Goal: Task Accomplishment & Management: Manage account settings

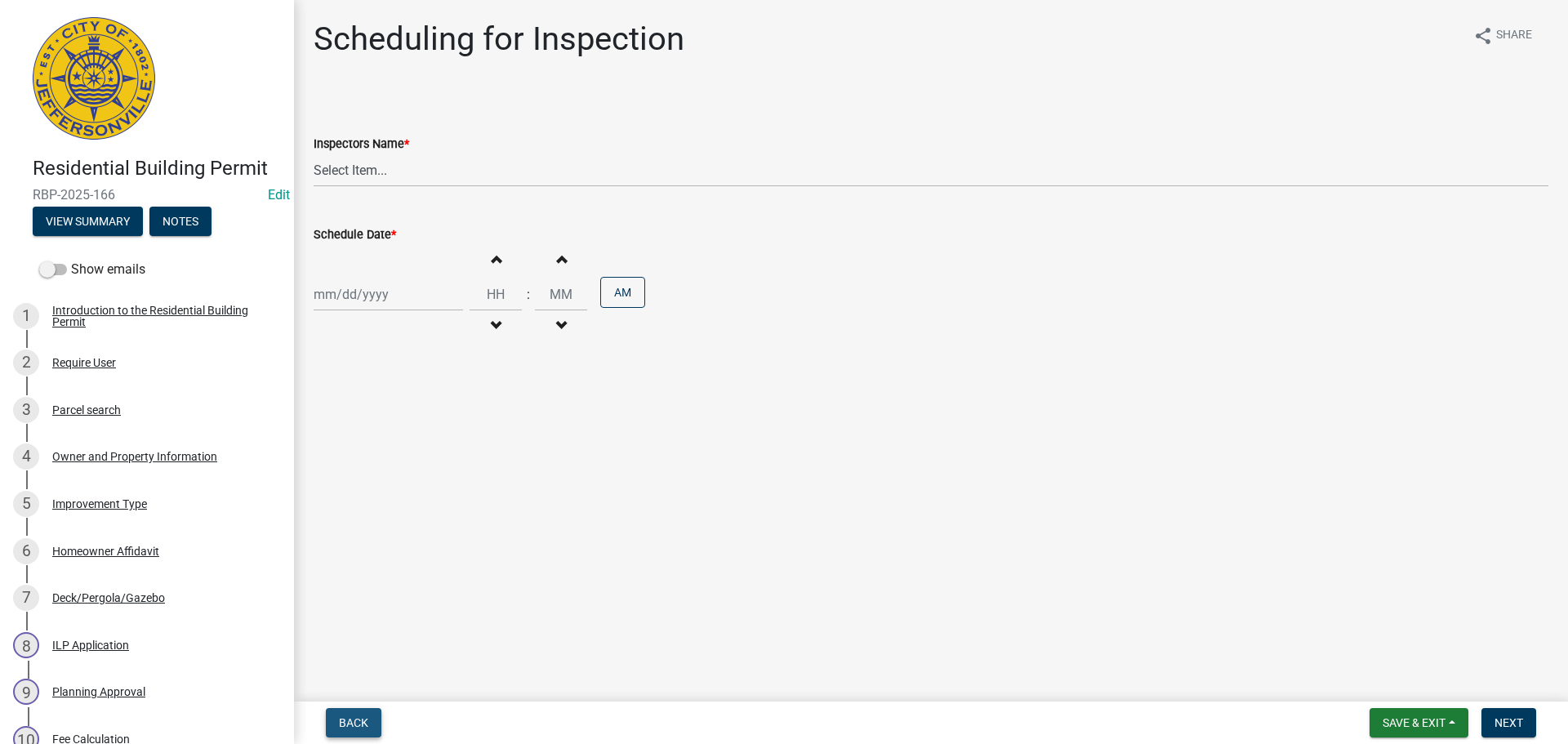
click at [335, 718] on button "Back" at bounding box center [354, 722] width 55 height 30
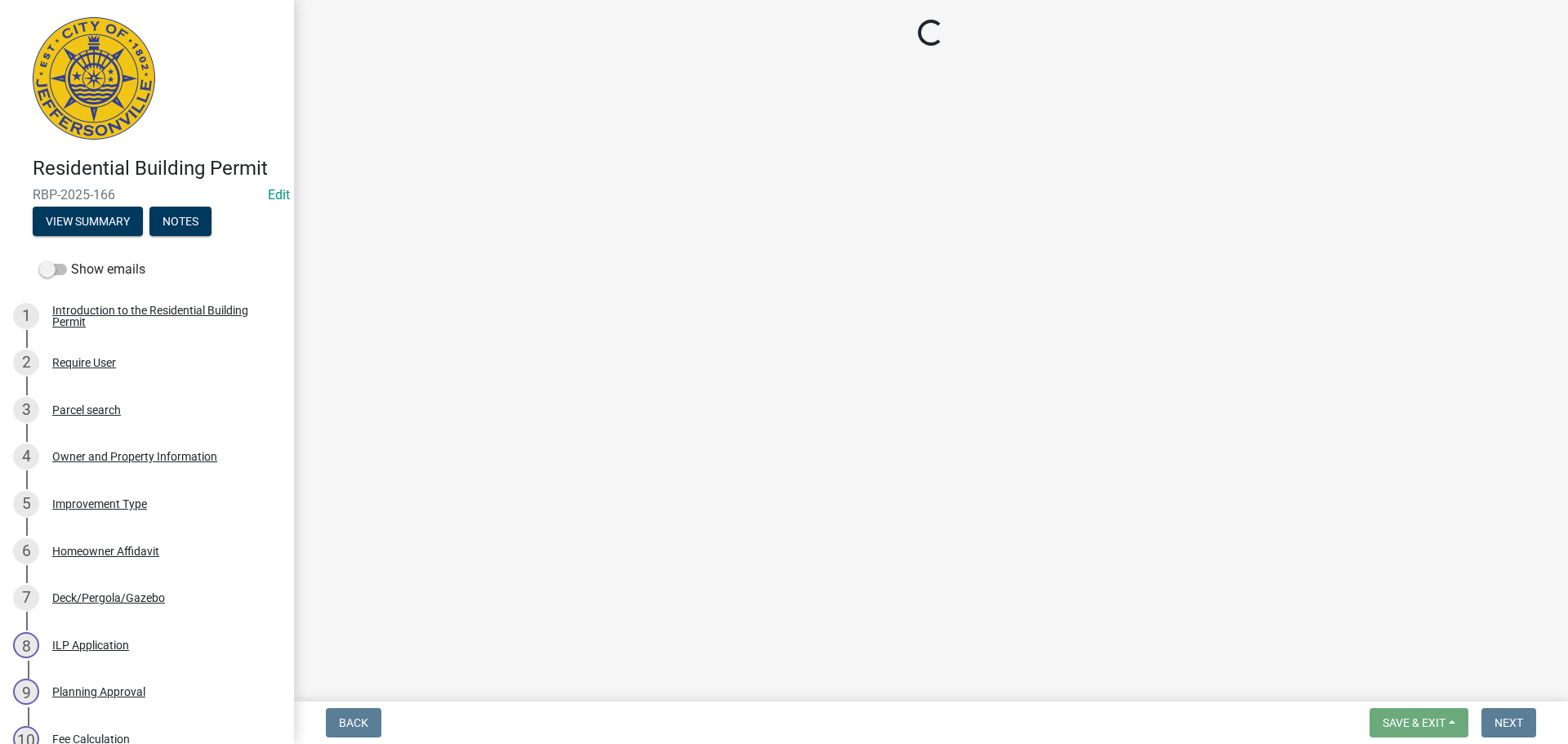
select select "8ea0f6e5-dde7-4881-a999-02519822ccbf"
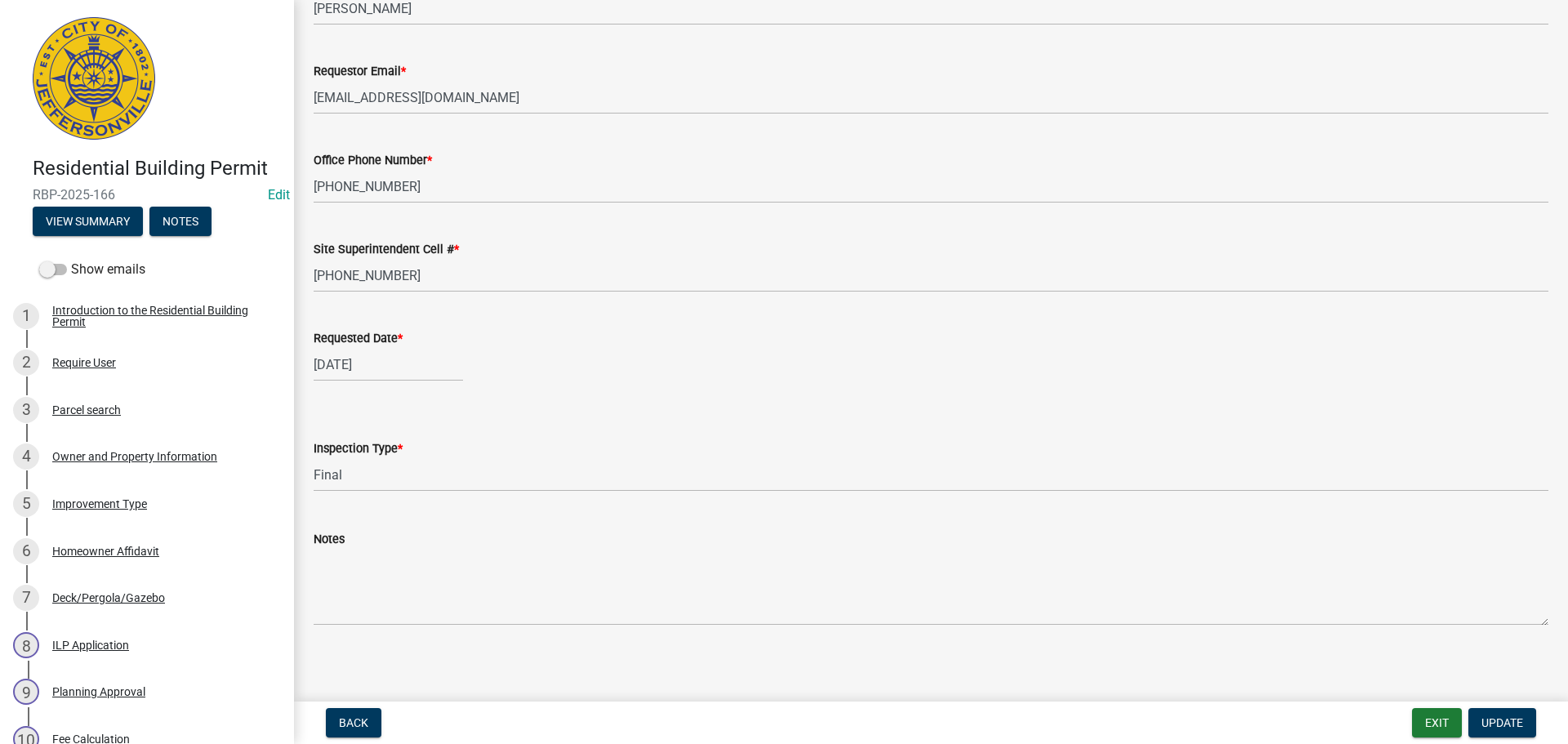
scroll to position [150, 0]
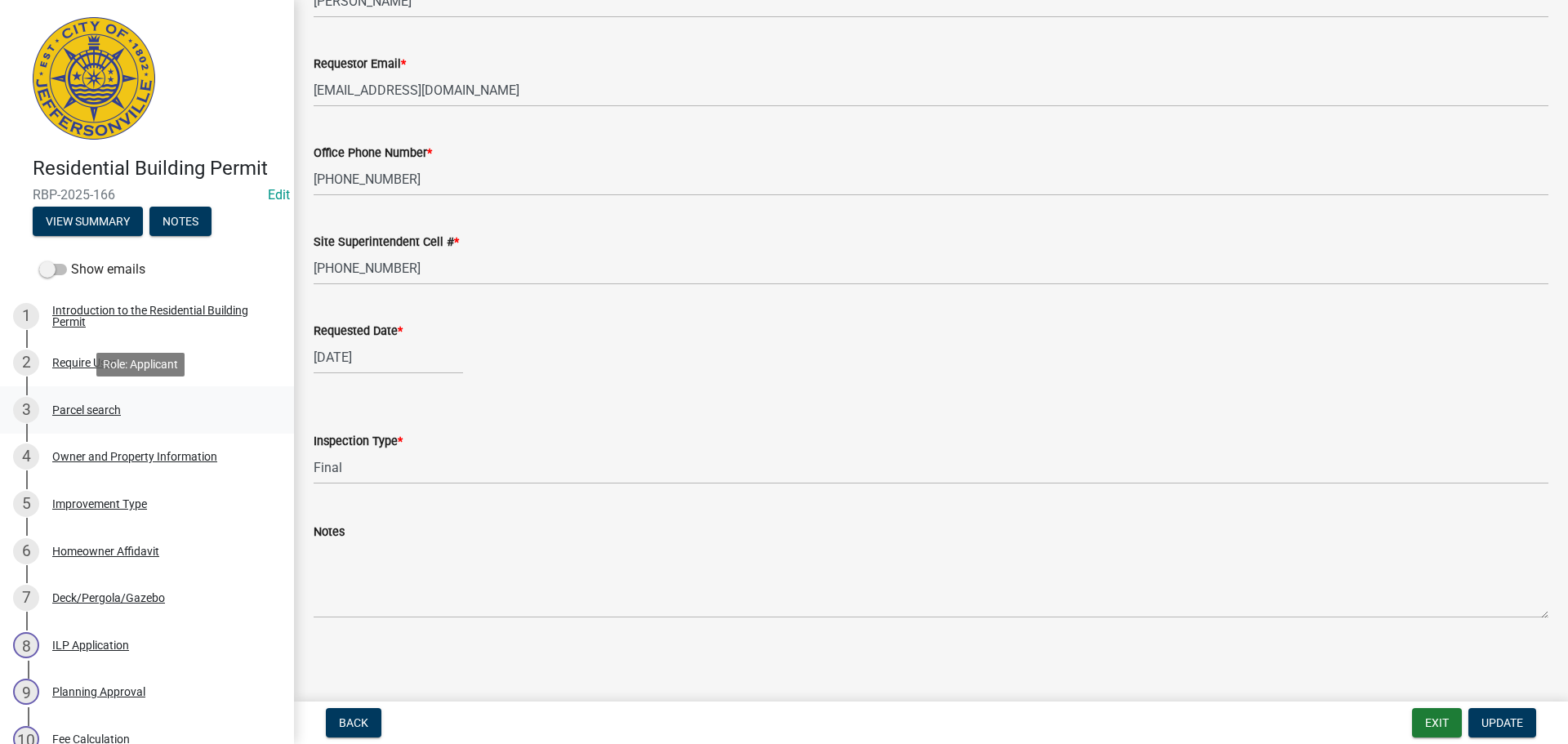
click at [77, 410] on div "Parcel search" at bounding box center [86, 410] width 69 height 12
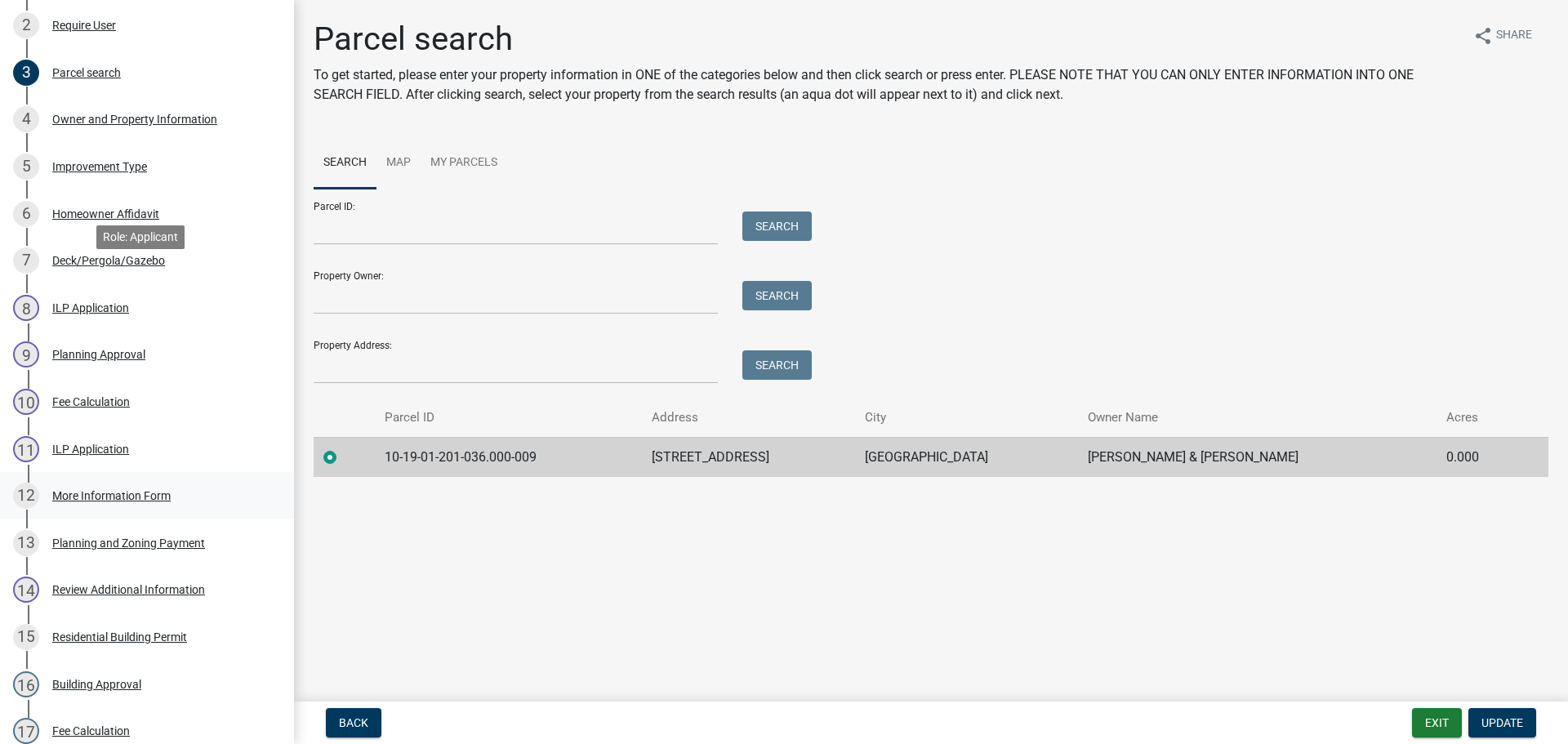
scroll to position [242, 0]
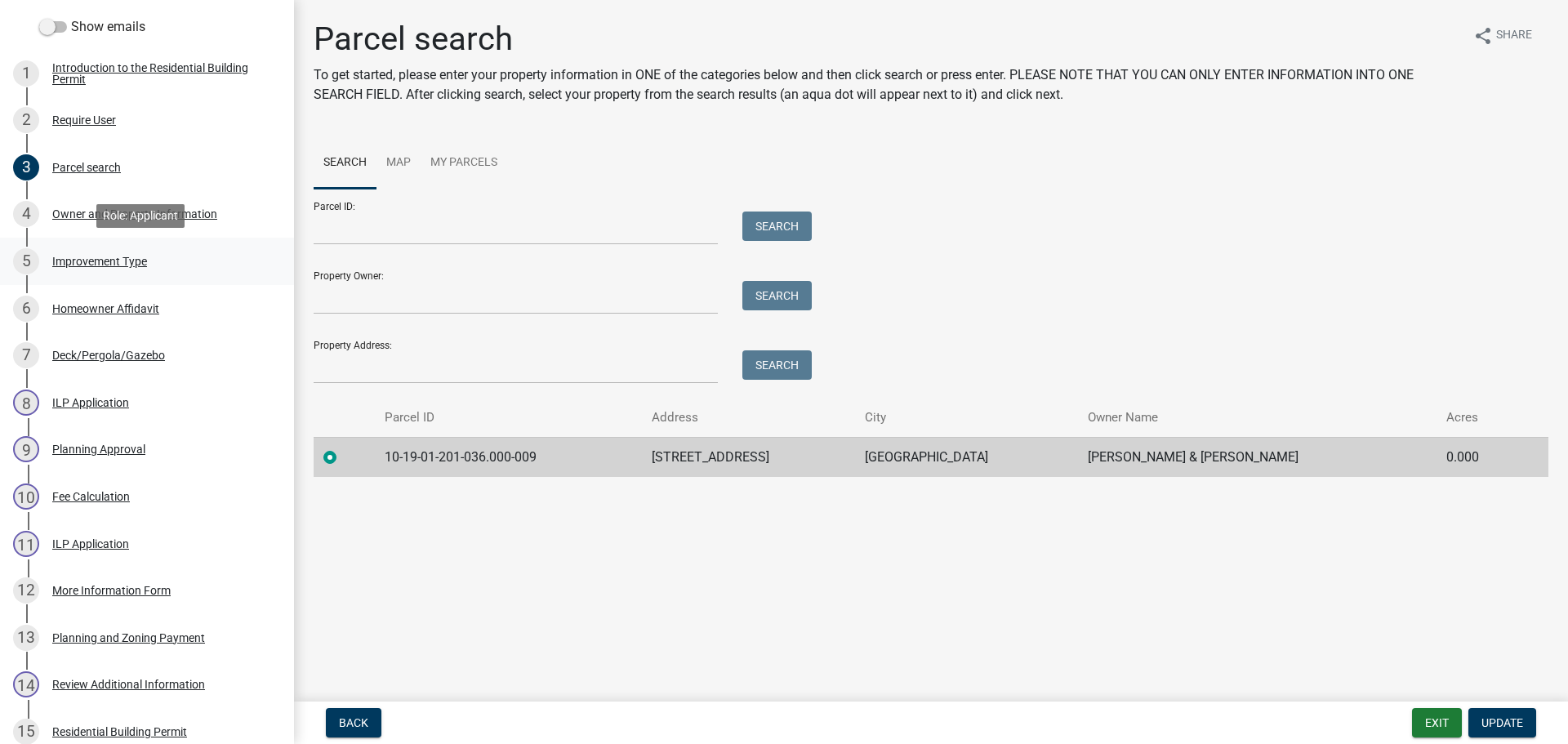
click at [102, 257] on div "Improvement Type" at bounding box center [99, 262] width 94 height 12
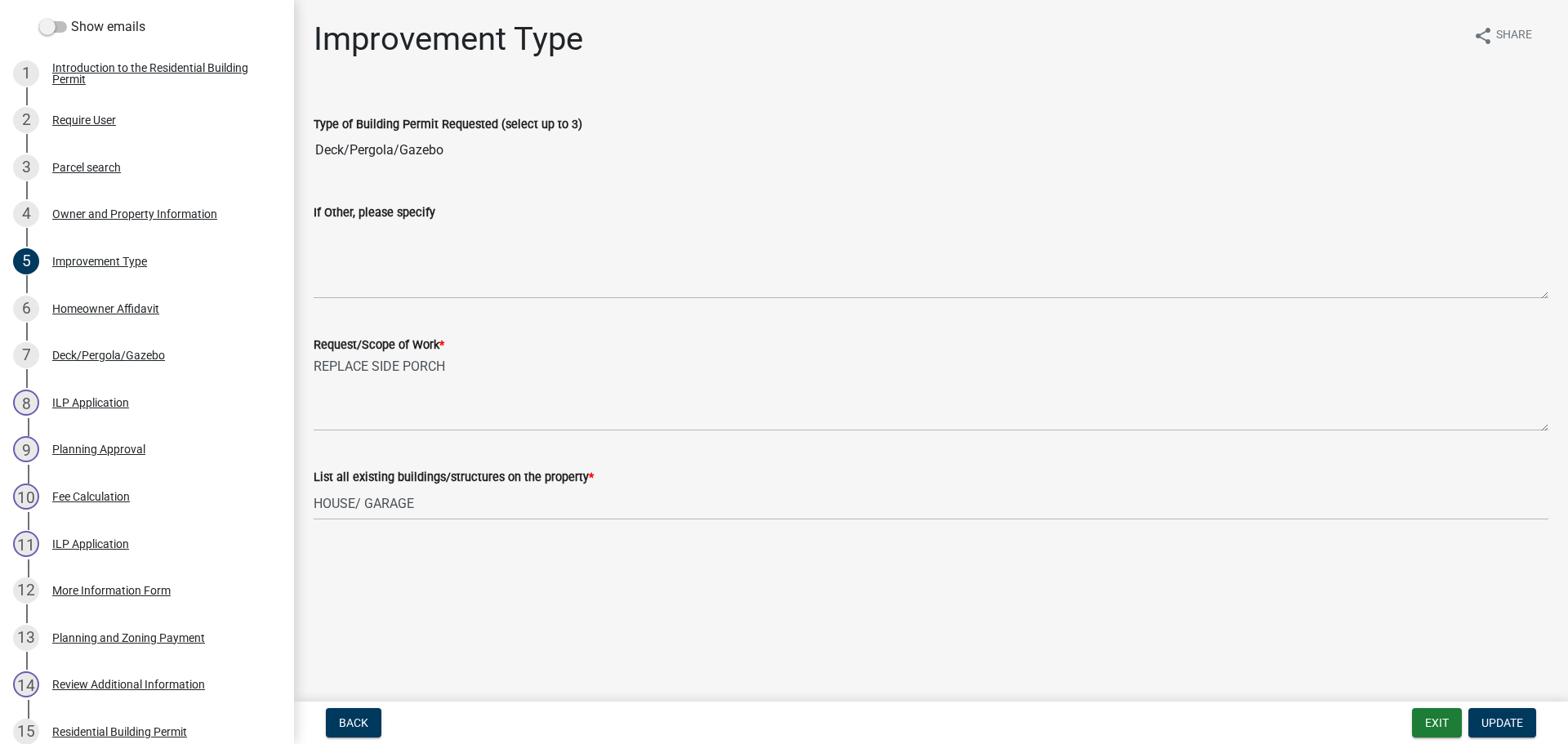
scroll to position [893, 0]
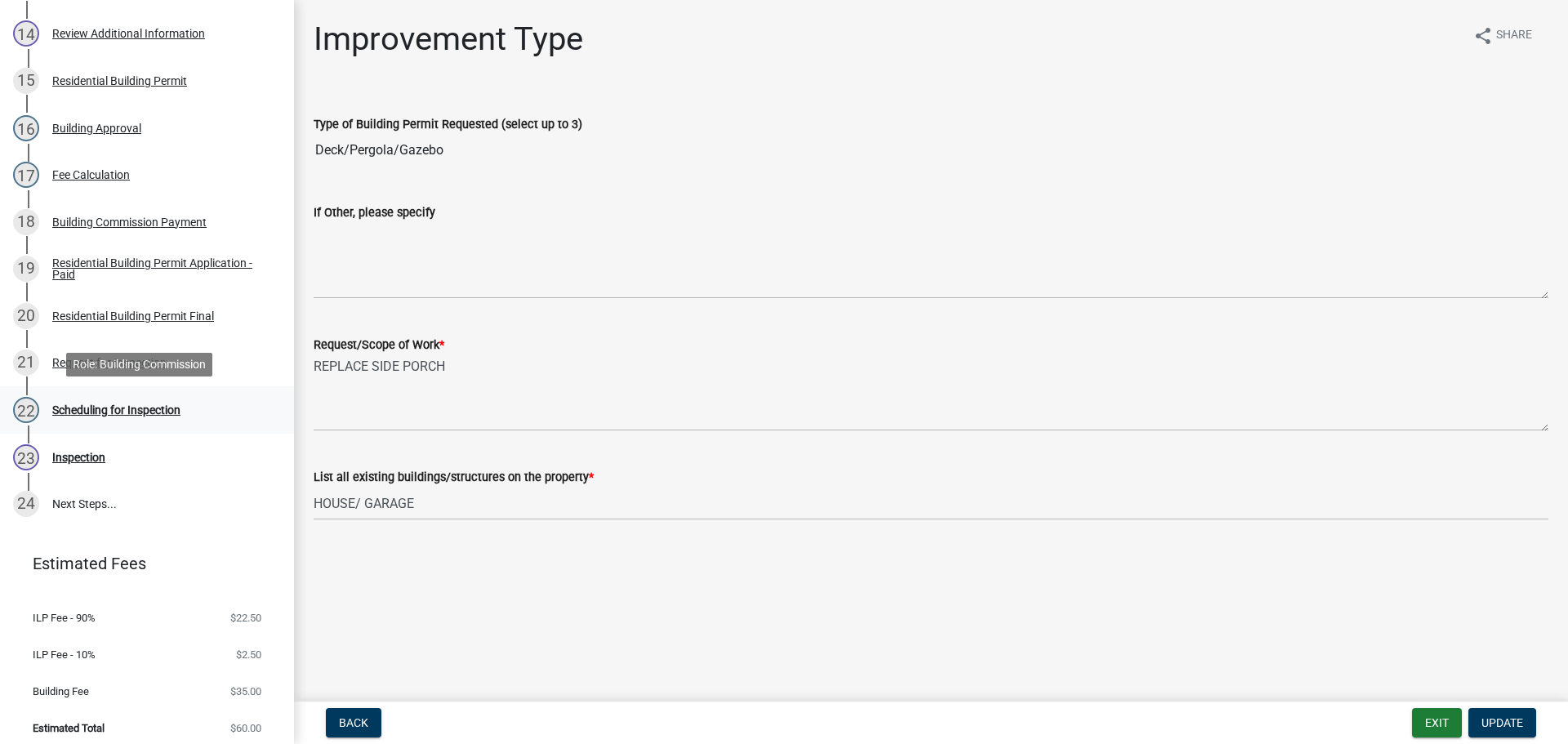
click at [108, 406] on div "Scheduling for Inspection" at bounding box center [116, 410] width 128 height 12
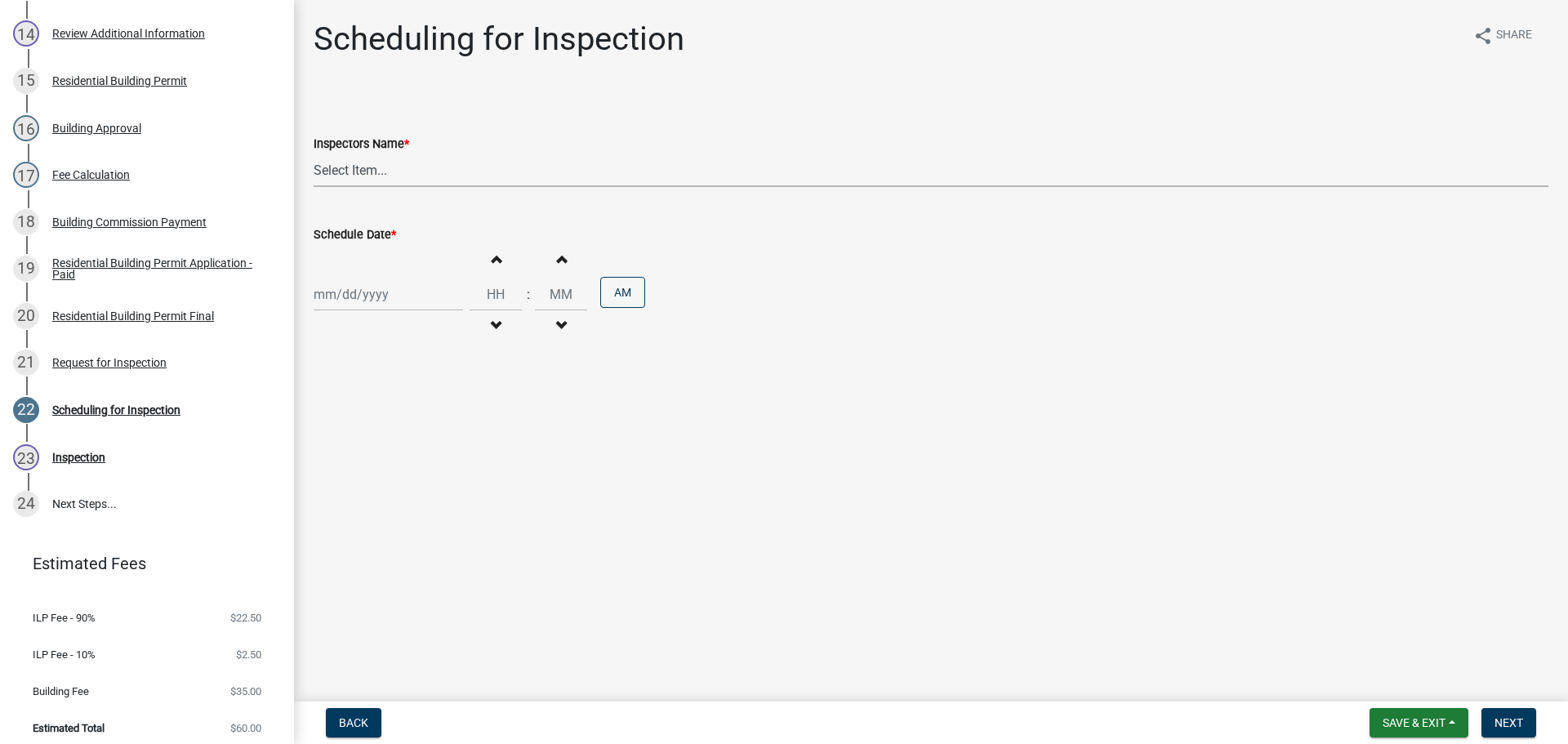
click at [351, 162] on select "Select Item... jramsey (Jeremy Ramsey) MaryFrey (Mary Frey) mkruer (Mike Kruer)…" at bounding box center [931, 170] width 1235 height 33
select select "7b0b9f25-f402-4148-9522-9b9b34b3e885"
click at [314, 153] on select "Select Item... jramsey (Jeremy Ramsey) MaryFrey (Mary Frey) mkruer (Mike Kruer)…" at bounding box center [931, 170] width 1235 height 33
select select "8"
select select "2025"
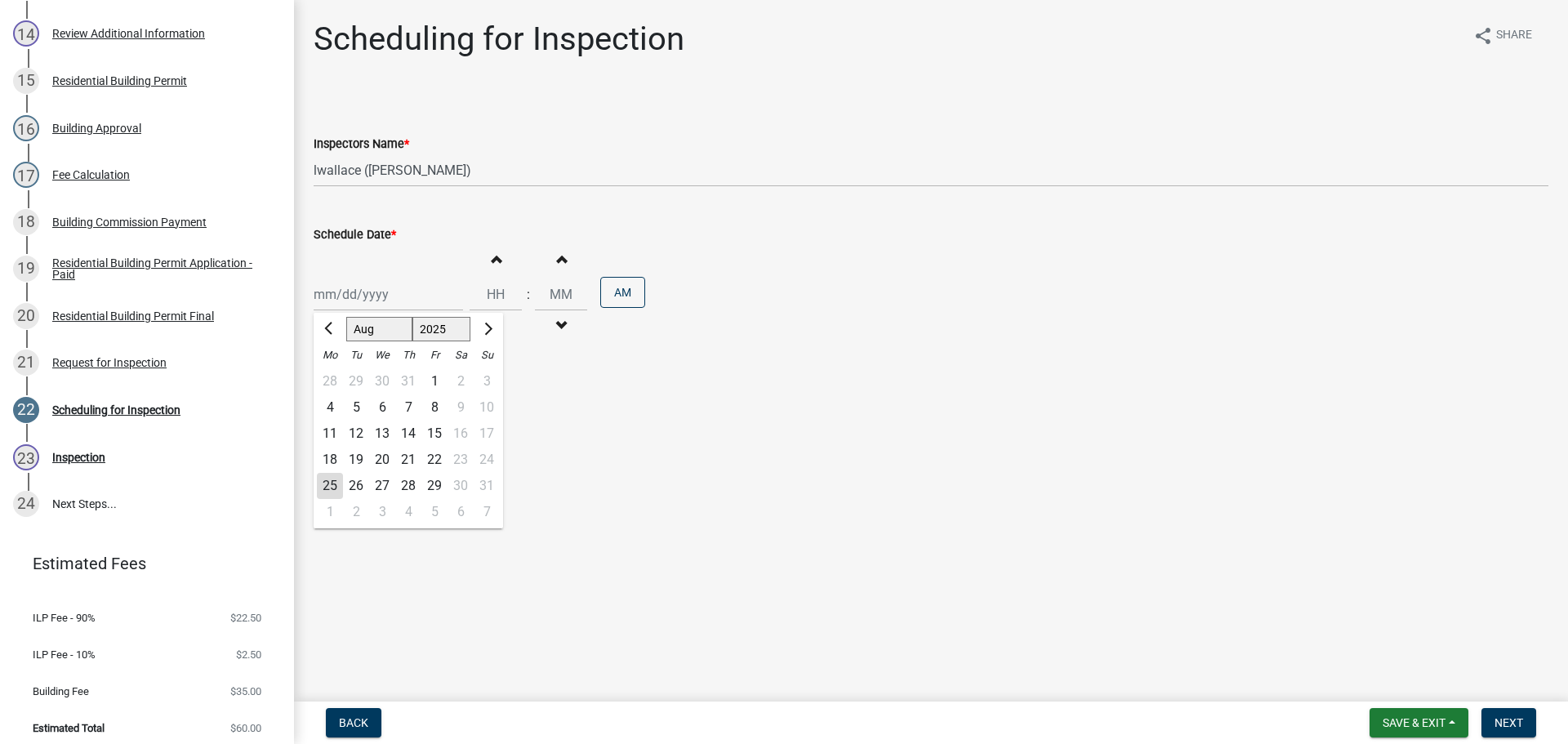
click at [329, 300] on div "Jan Feb Mar Apr May Jun Jul Aug Sep Oct Nov Dec 1525 1526 1527 1528 1529 1530 1…" at bounding box center [388, 294] width 150 height 33
click at [356, 481] on div "26" at bounding box center [356, 486] width 26 height 26
type input "08/26/2025"
click at [361, 720] on span "Back" at bounding box center [354, 722] width 30 height 13
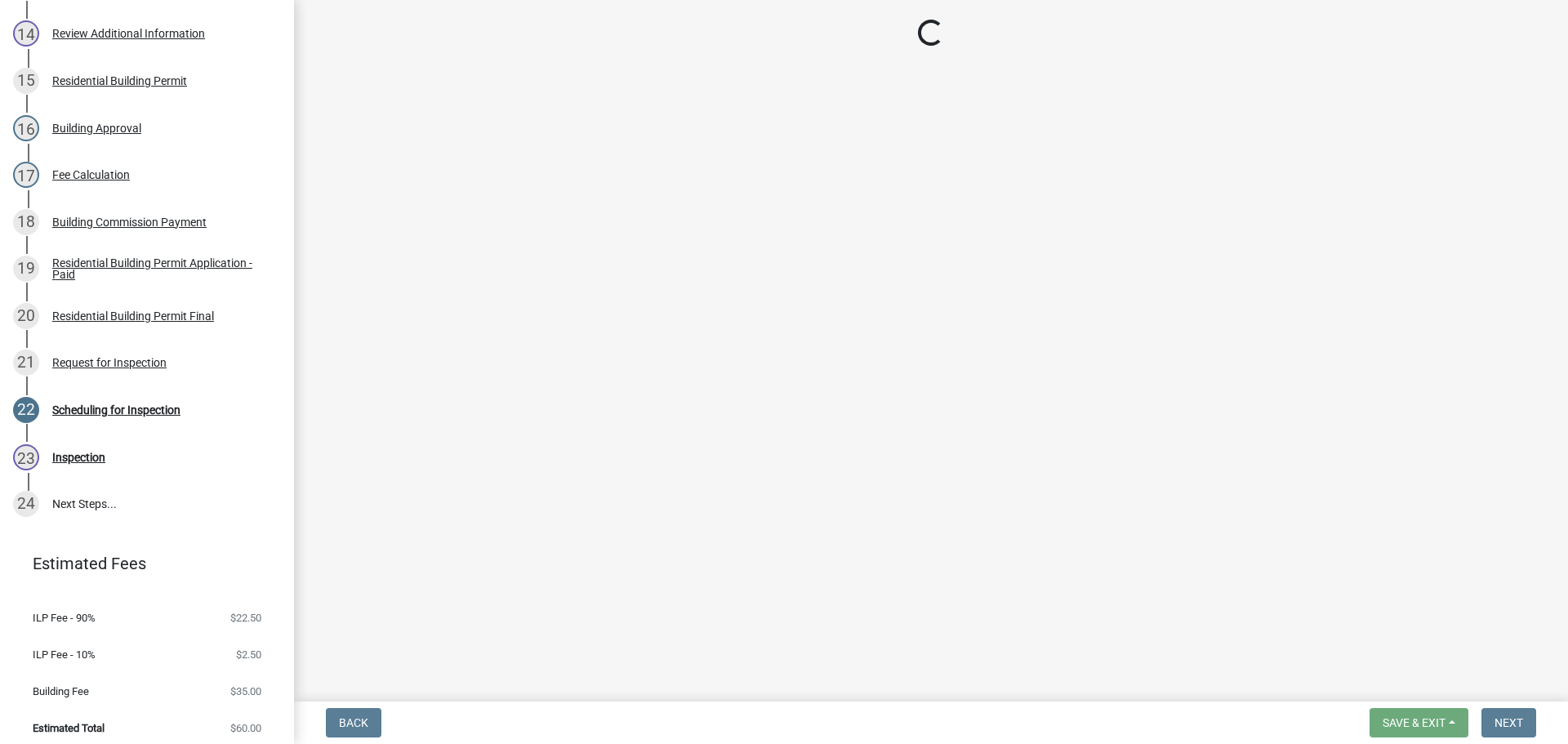
select select "8ea0f6e5-dde7-4881-a999-02519822ccbf"
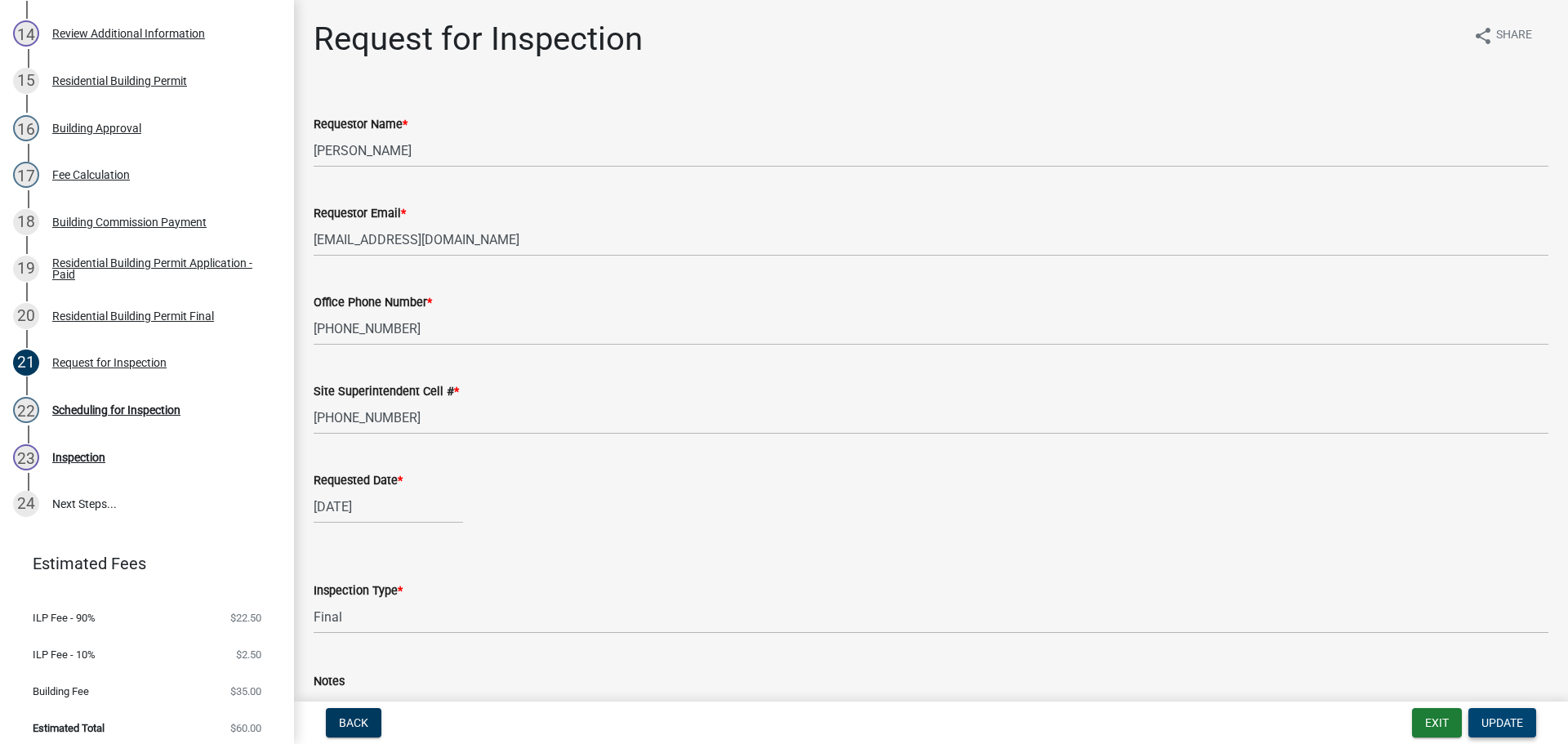
click at [1506, 724] on span "Update" at bounding box center [1502, 722] width 41 height 13
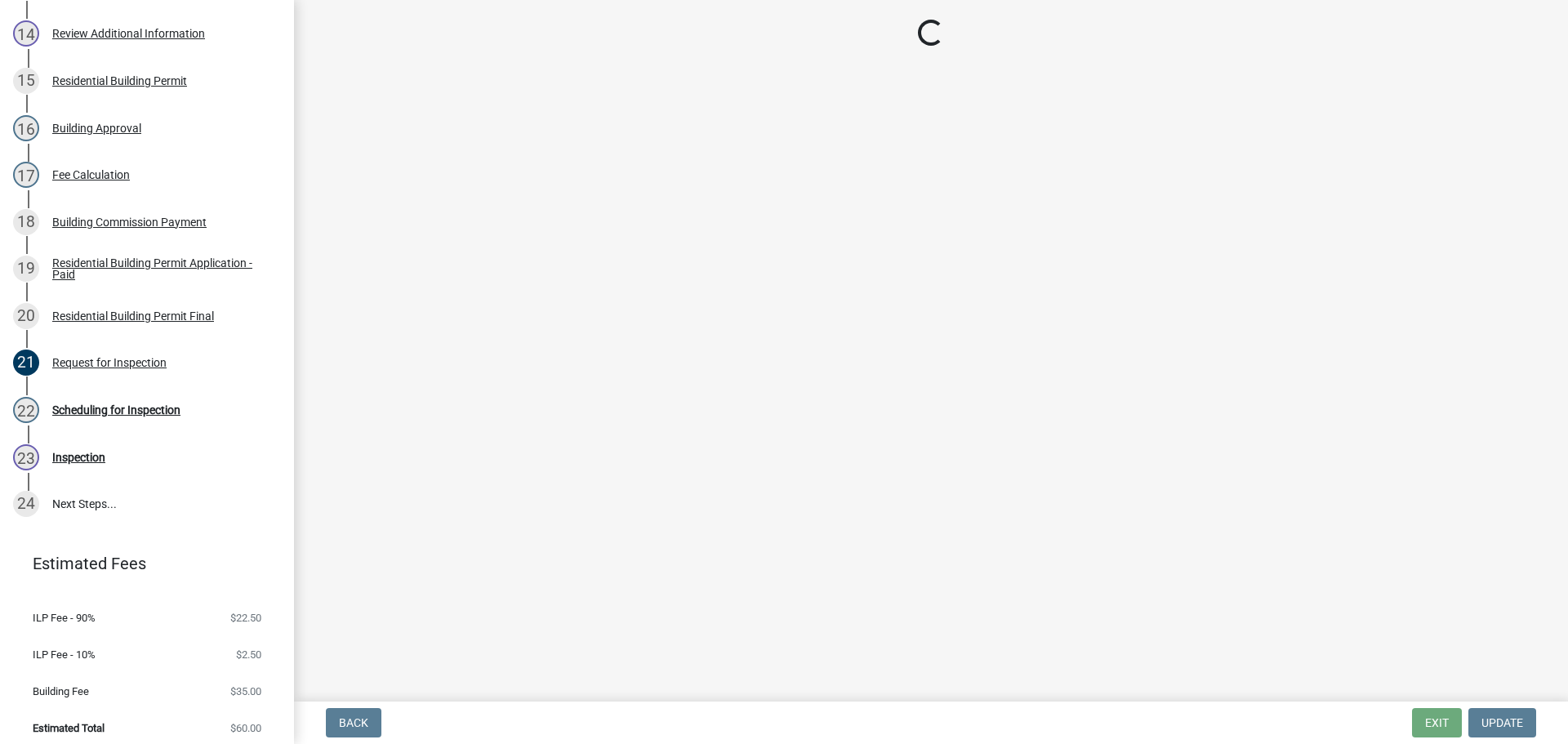
select select "7b0b9f25-f402-4148-9522-9b9b34b3e885"
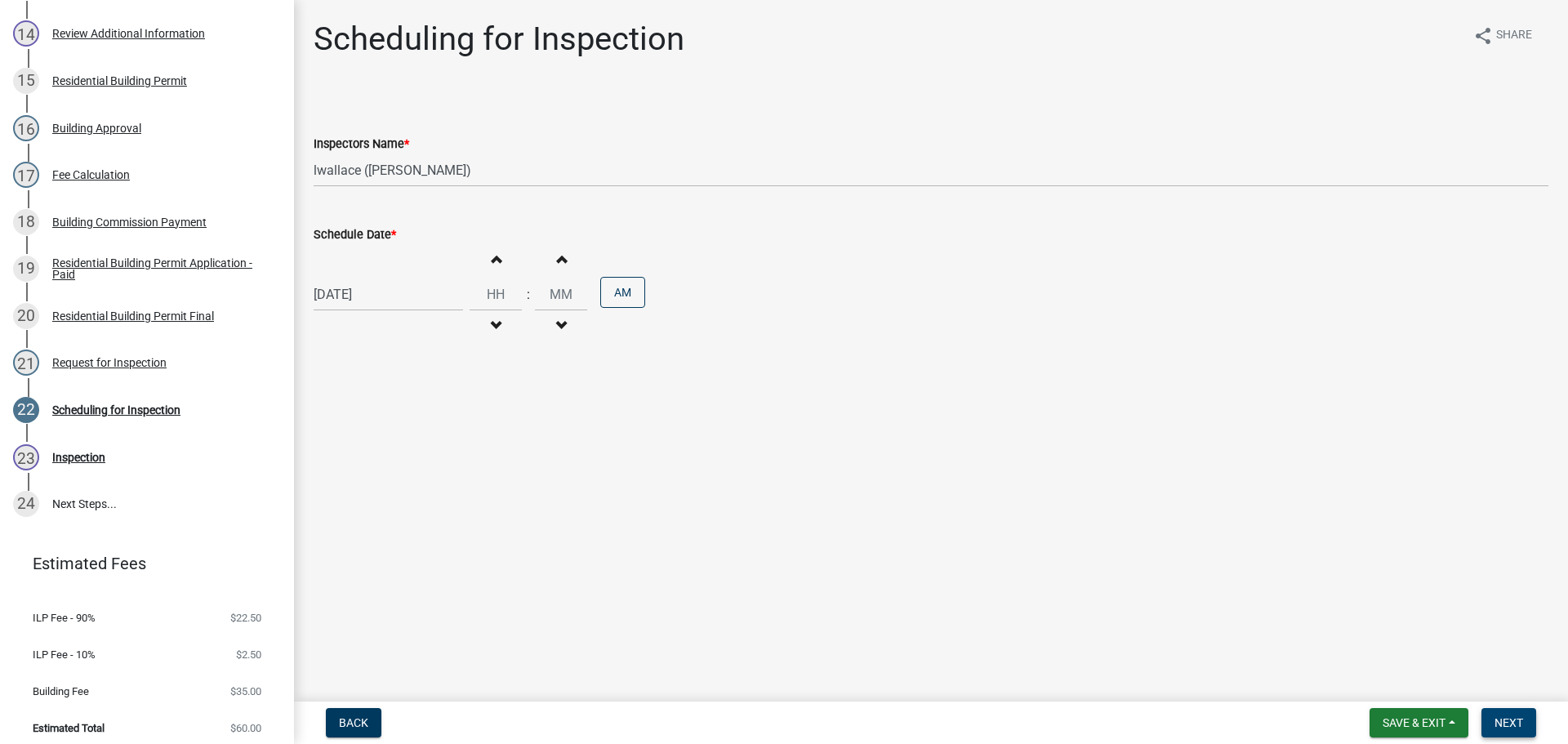
click at [1513, 727] on span "Next" at bounding box center [1508, 722] width 29 height 13
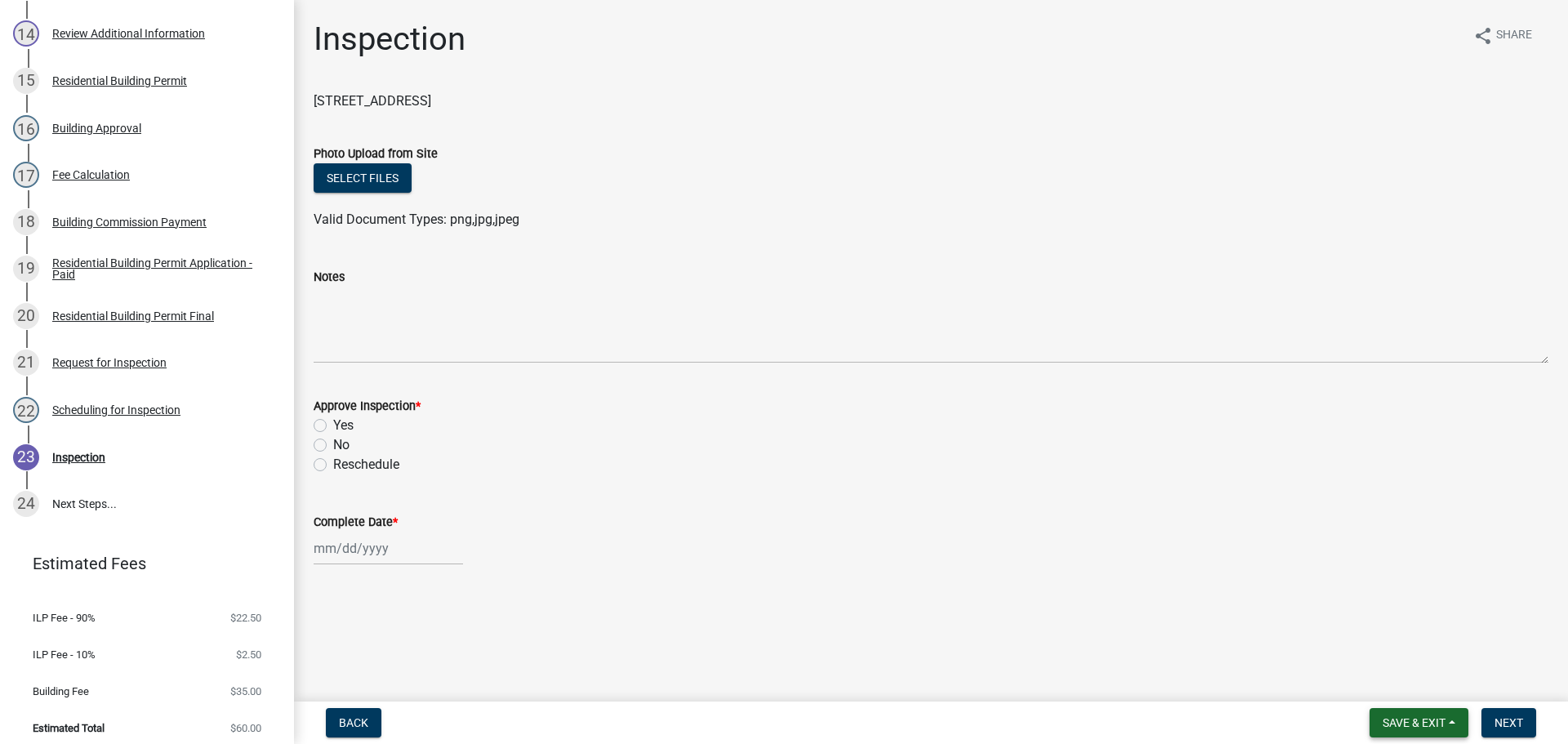
click at [1426, 722] on span "Save & Exit" at bounding box center [1414, 722] width 63 height 13
click at [1373, 679] on button "Save & Exit" at bounding box center [1403, 679] width 131 height 39
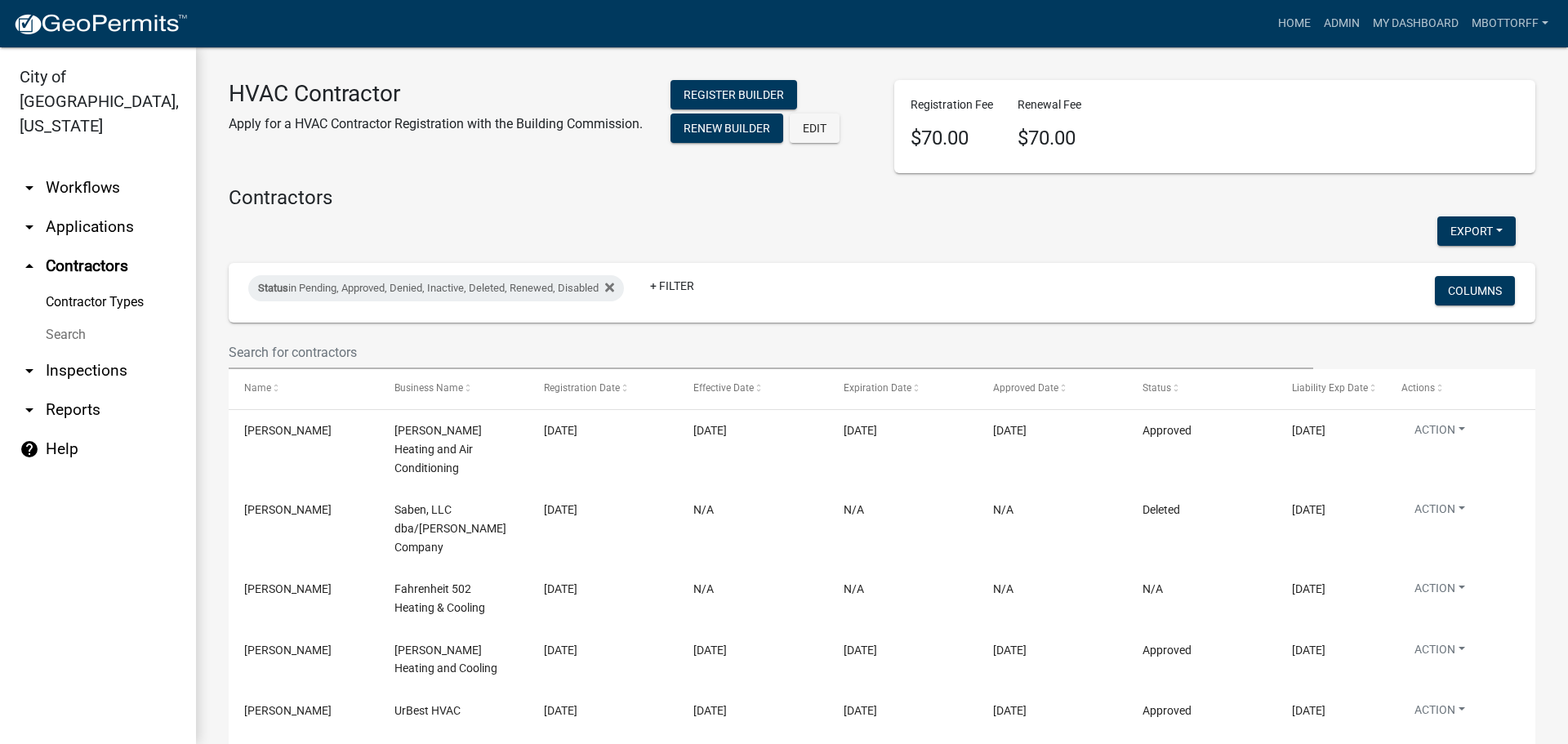
click at [79, 208] on link "arrow_drop_down Applications" at bounding box center [98, 227] width 196 height 39
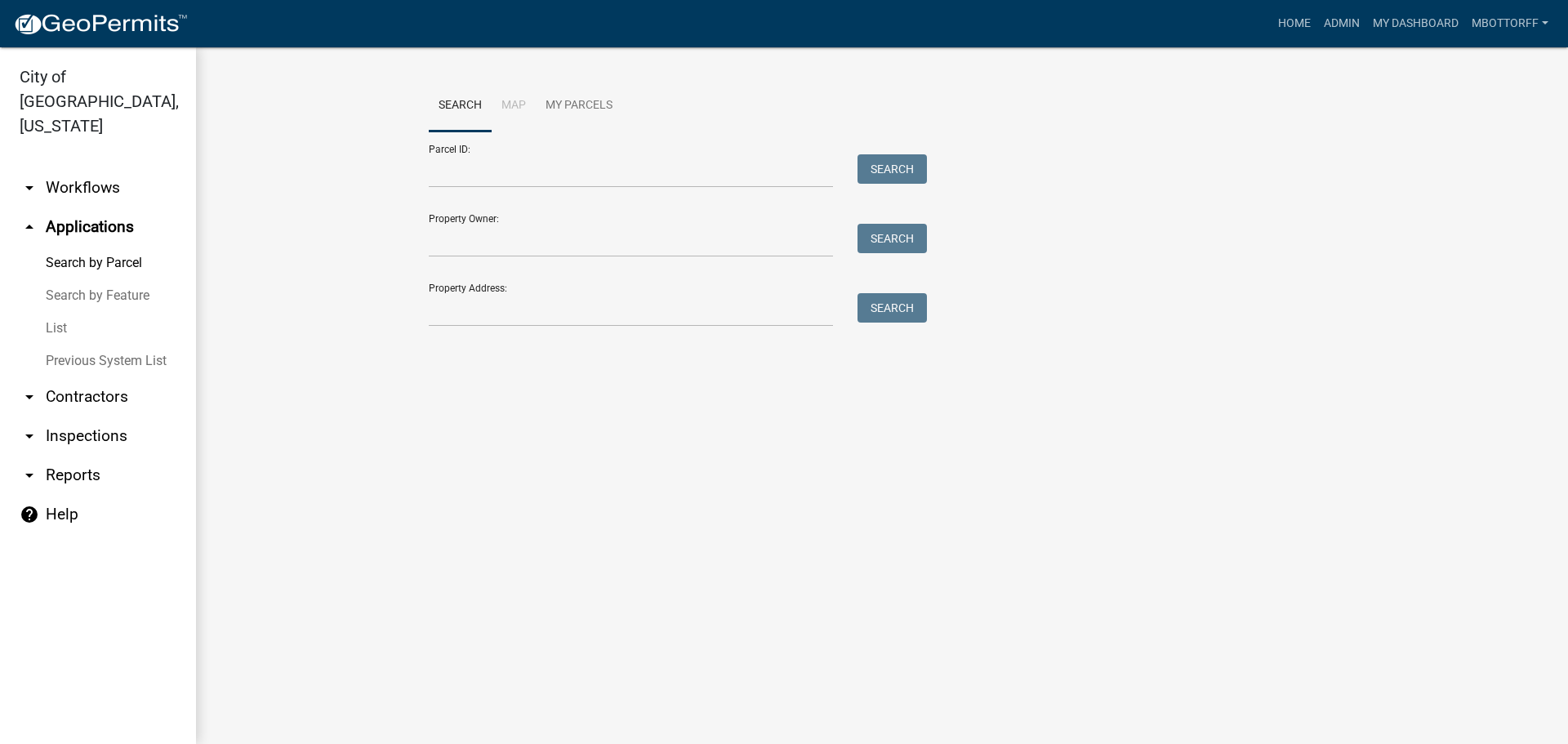
click at [80, 208] on link "arrow_drop_up Applications" at bounding box center [98, 227] width 196 height 39
click at [521, 315] on input "Property Address:" at bounding box center [631, 310] width 404 height 33
type input "206 AM"
click at [884, 307] on button "Search" at bounding box center [892, 308] width 70 height 30
click at [82, 168] on link "arrow_drop_down Workflows" at bounding box center [98, 187] width 196 height 39
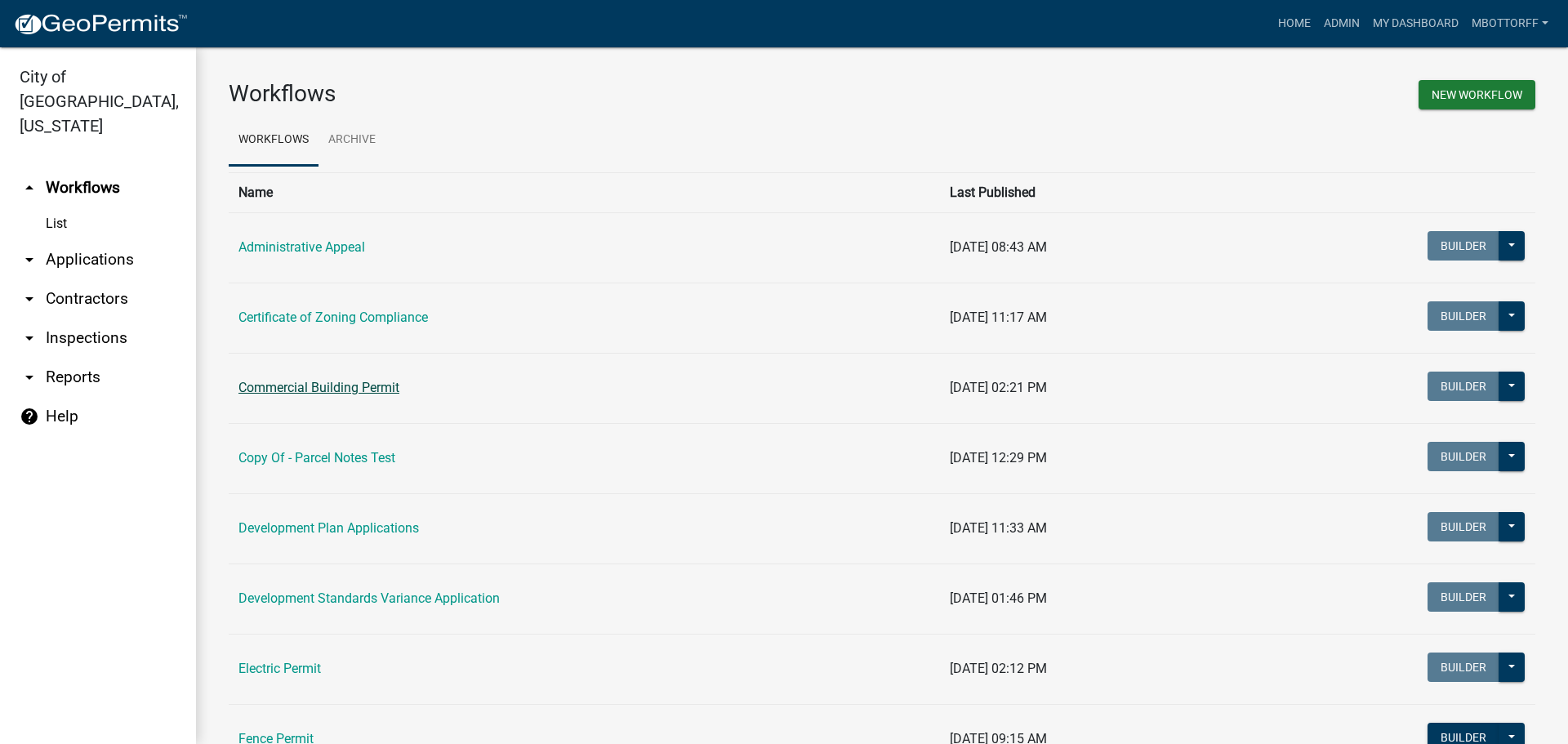
click at [311, 386] on link "Commercial Building Permit" at bounding box center [319, 387] width 161 height 16
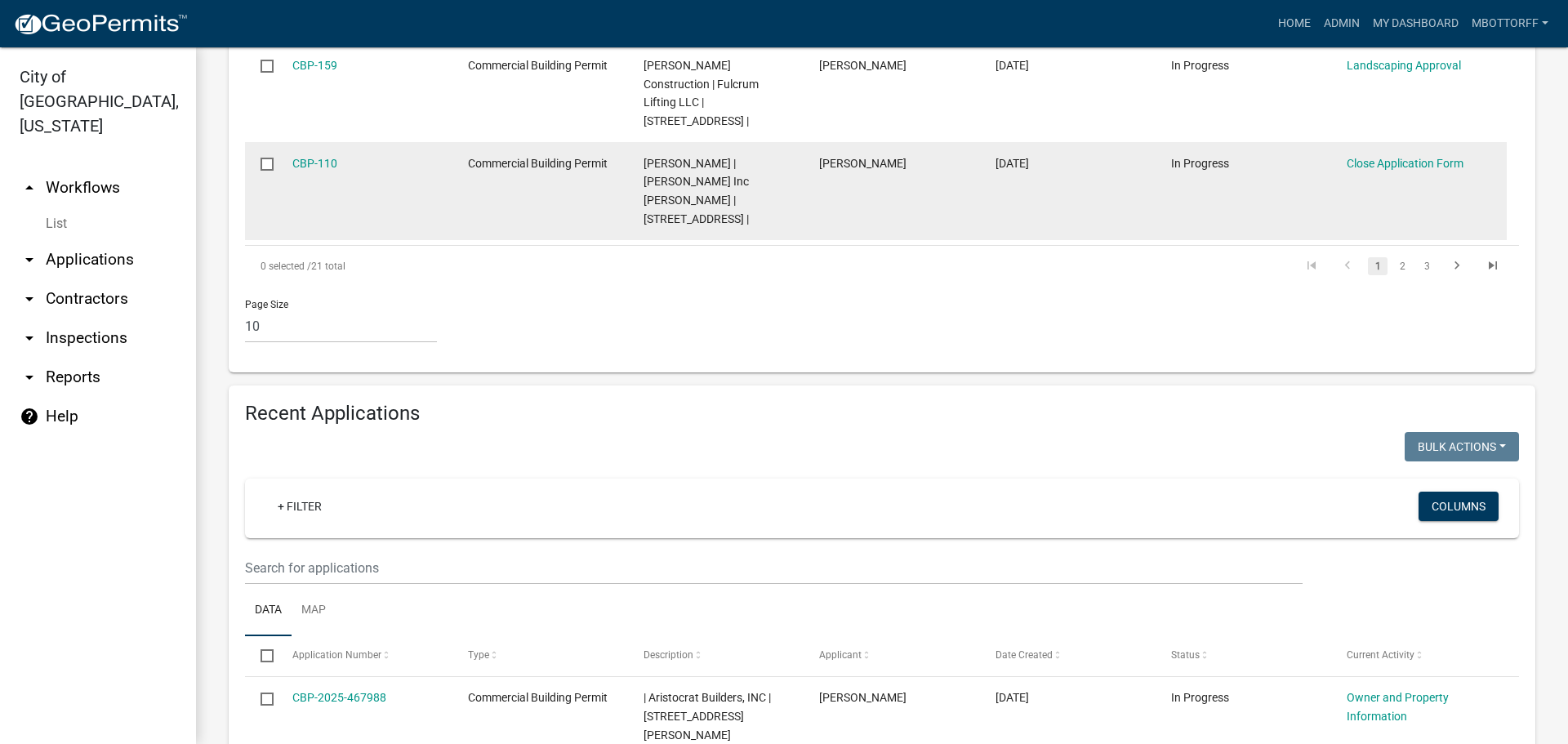
scroll to position [1351, 0]
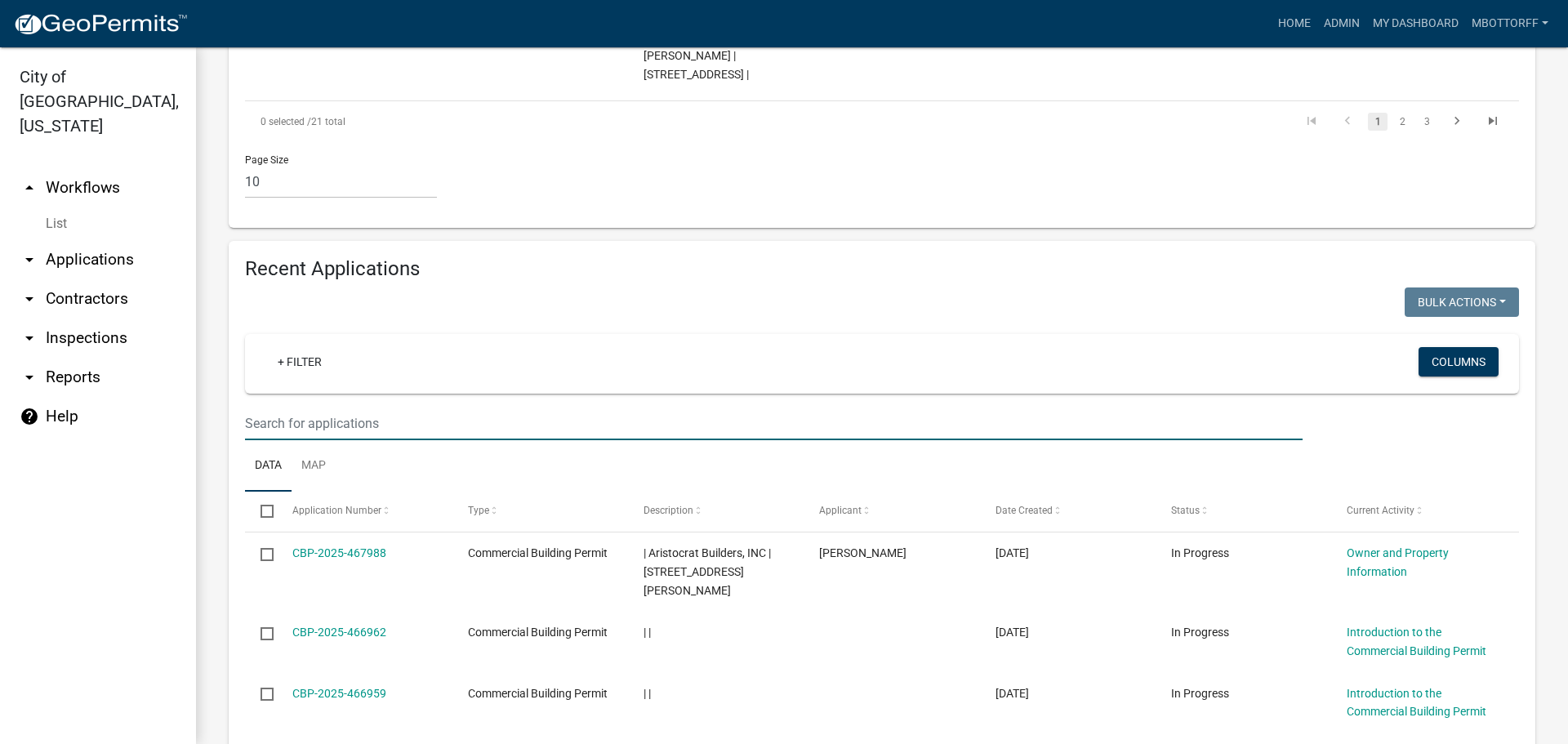
click at [301, 409] on input "text" at bounding box center [774, 423] width 1058 height 33
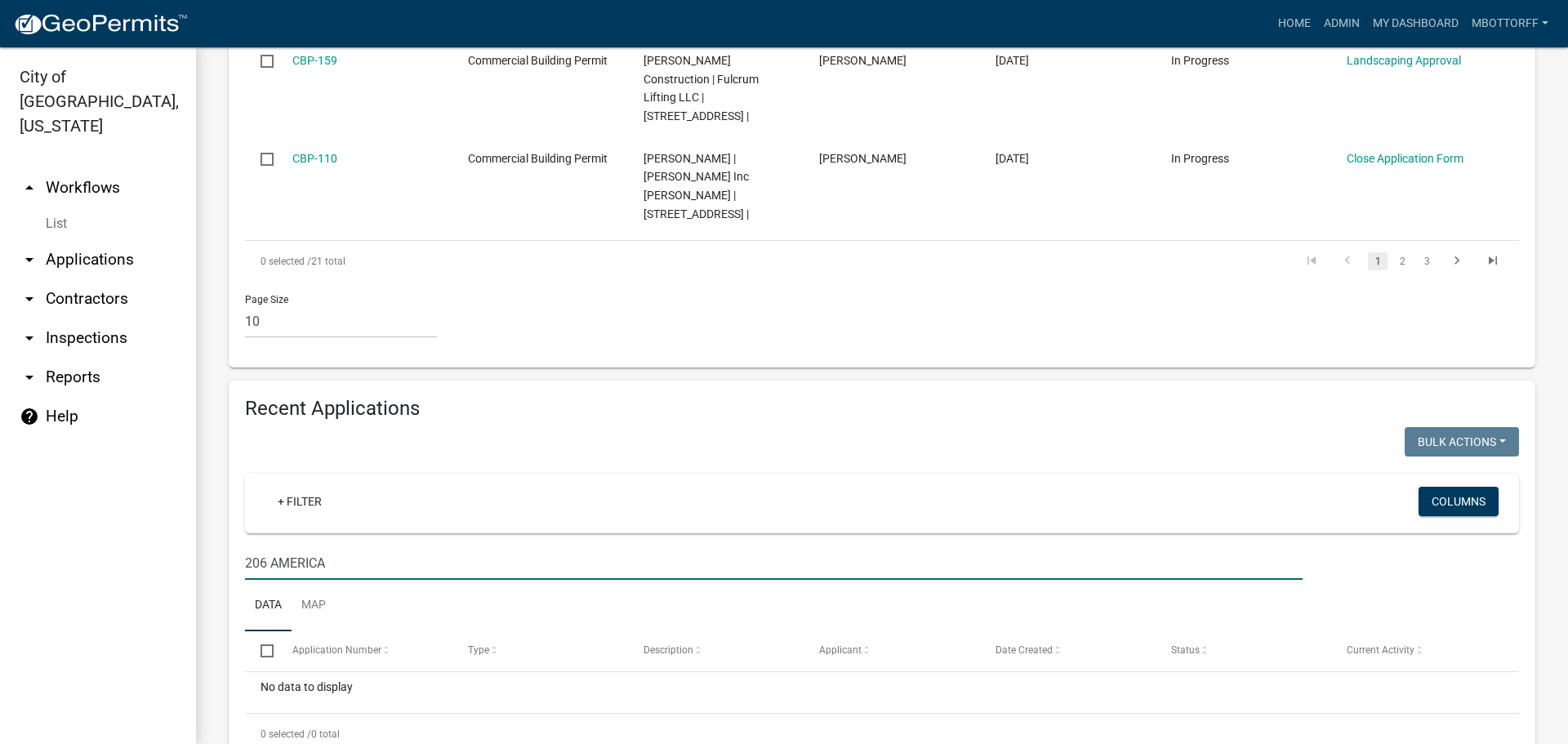
scroll to position [1251, 0]
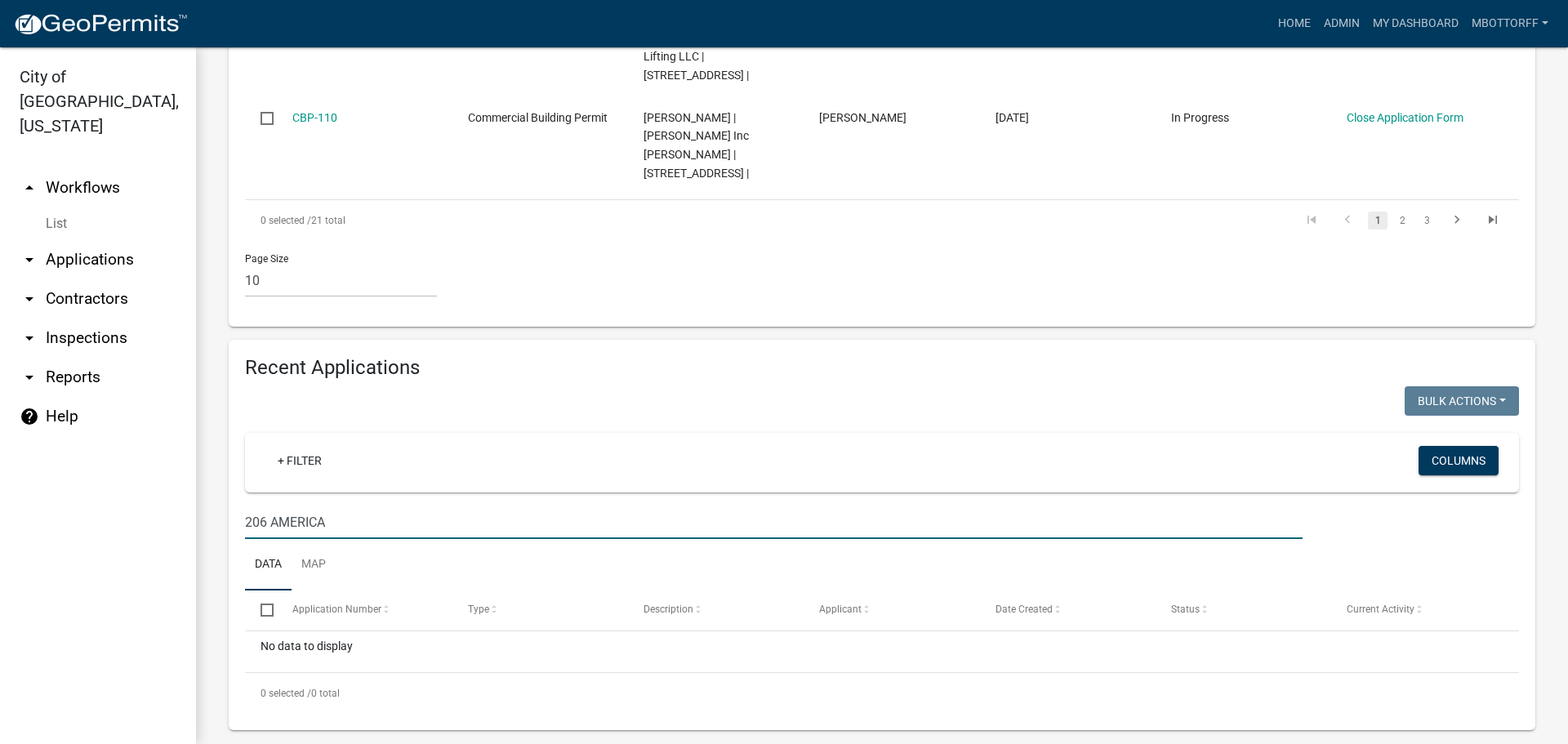
type input "206 AMERICA"
drag, startPoint x: 344, startPoint y: 502, endPoint x: 183, endPoint y: 499, distance: 161.0
click at [183, 499] on div "City of Jeffersonville, Indiana arrow_drop_up Workflows List arrow_drop_down Ap…" at bounding box center [784, 395] width 1568 height 696
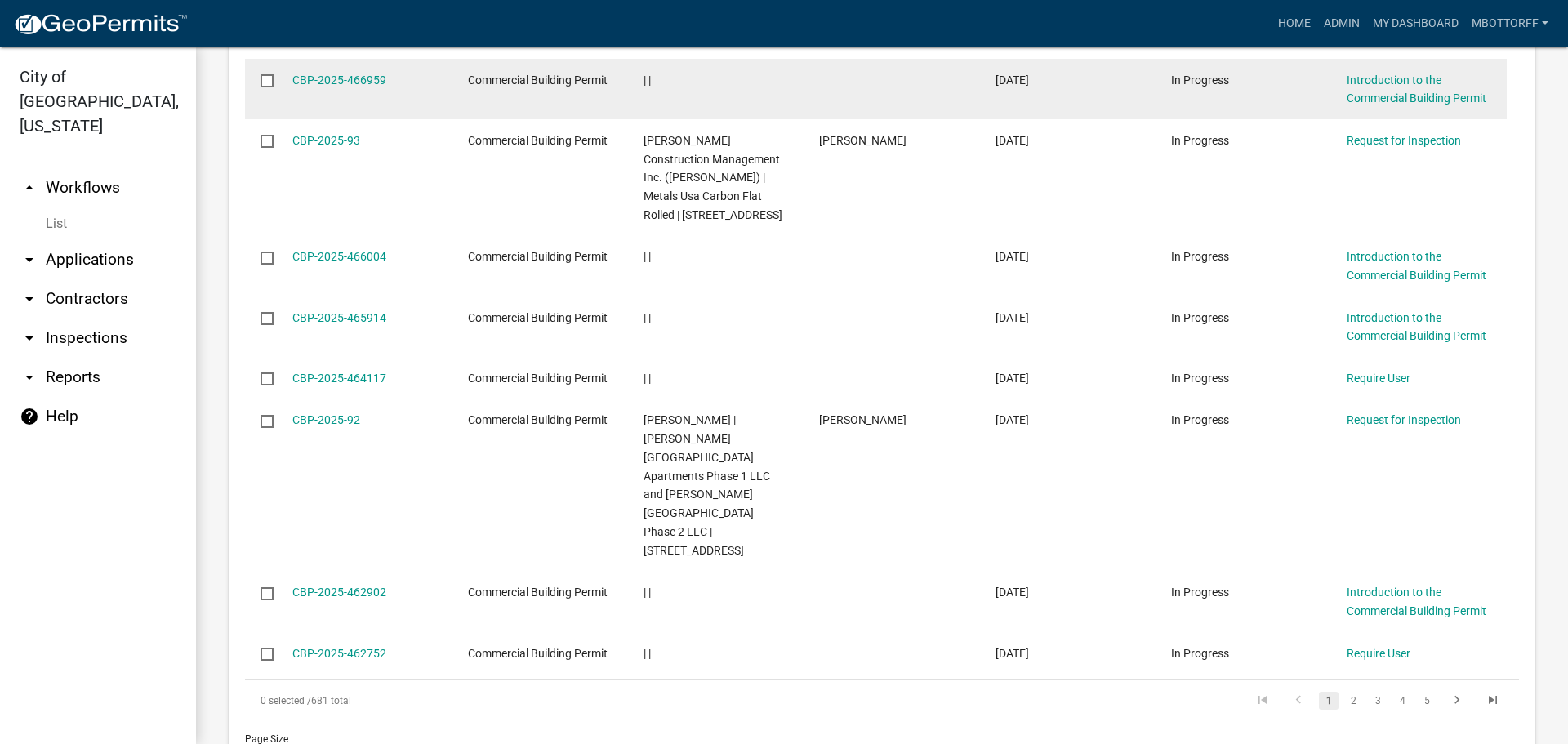
scroll to position [1966, 0]
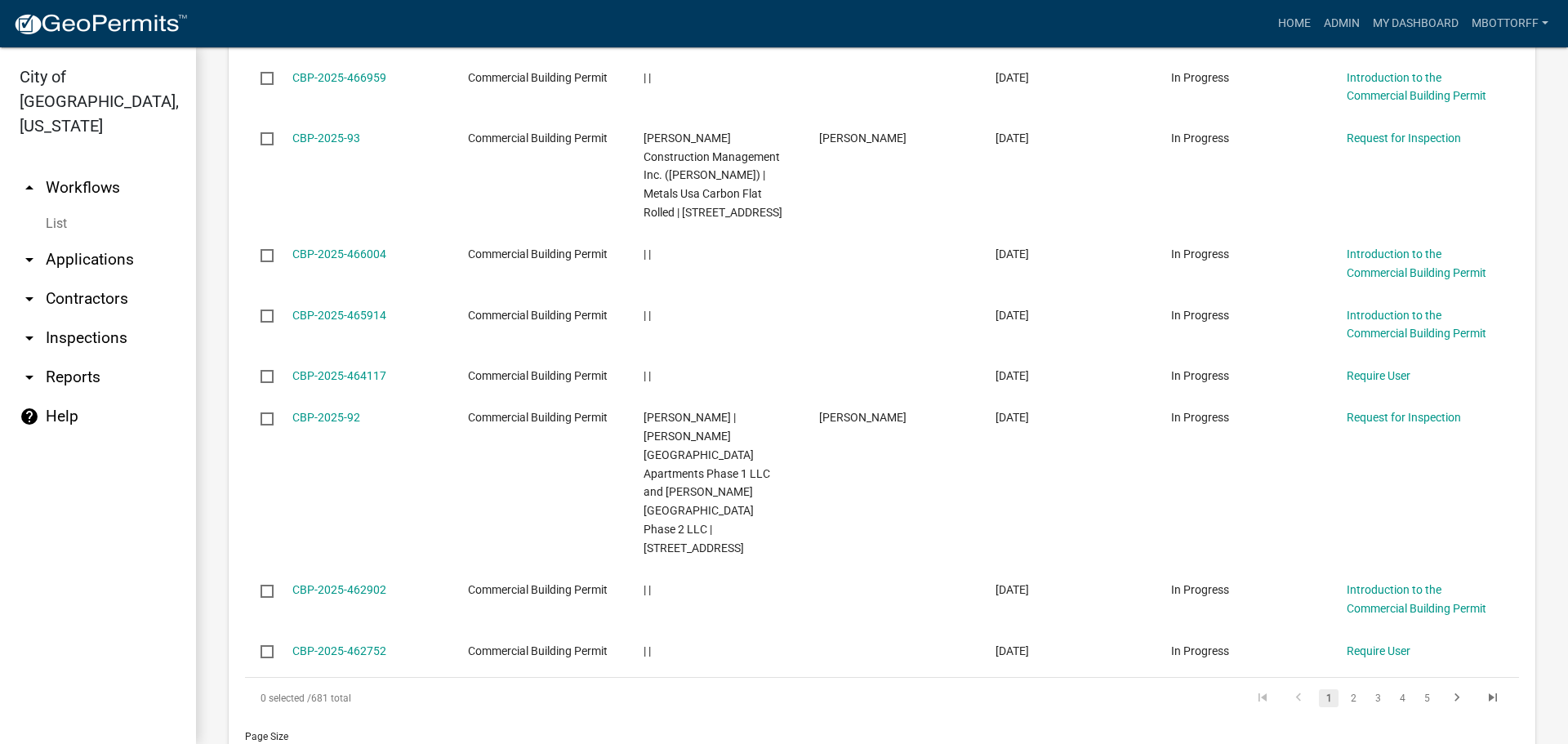
click at [54, 208] on link "List" at bounding box center [98, 223] width 196 height 32
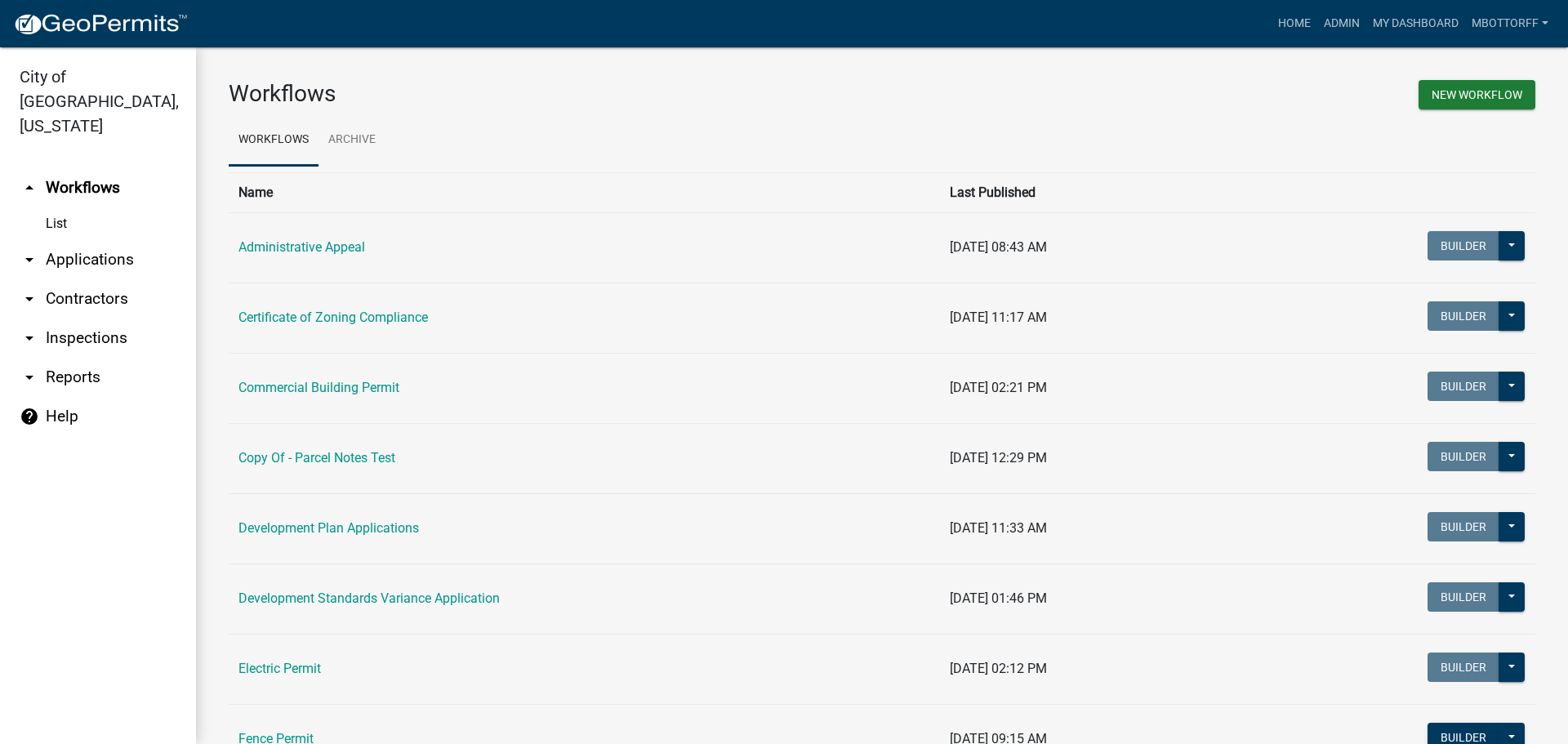
click at [94, 240] on link "arrow_drop_down Applications" at bounding box center [98, 259] width 196 height 39
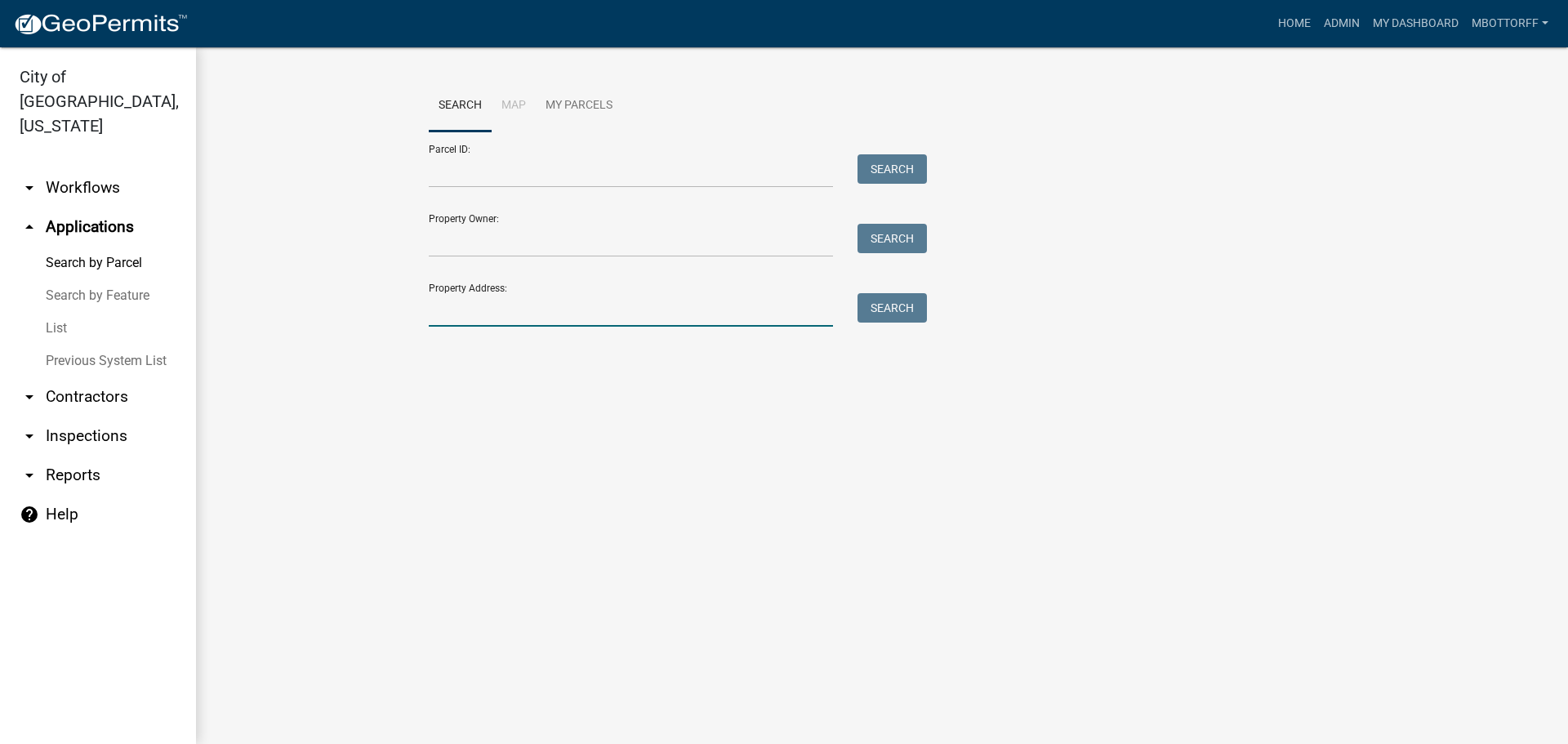
click at [445, 308] on input "Property Address:" at bounding box center [631, 310] width 404 height 33
type input "401 WALL"
click at [896, 317] on button "Search" at bounding box center [892, 308] width 70 height 30
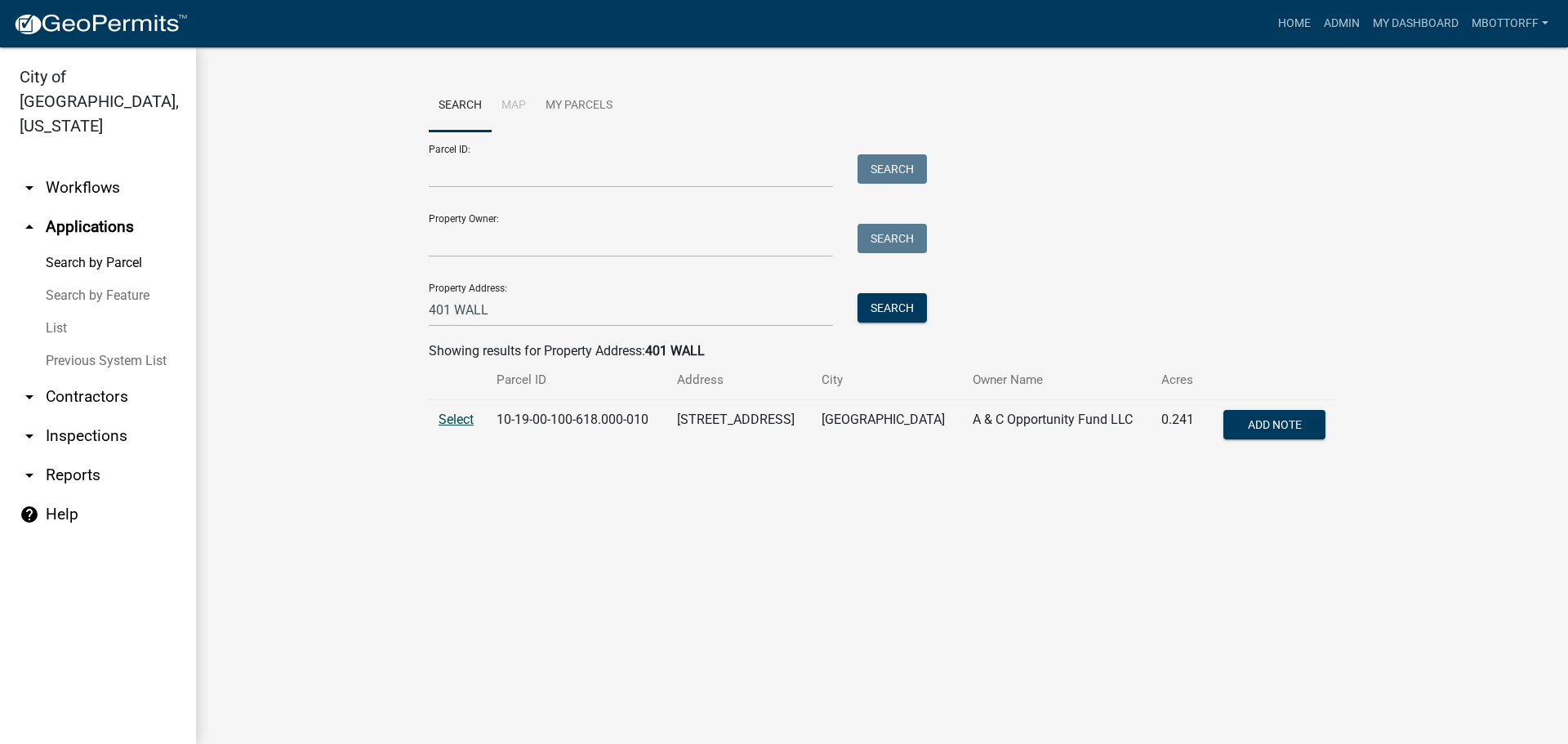
click at [454, 424] on span "Select" at bounding box center [456, 419] width 35 height 16
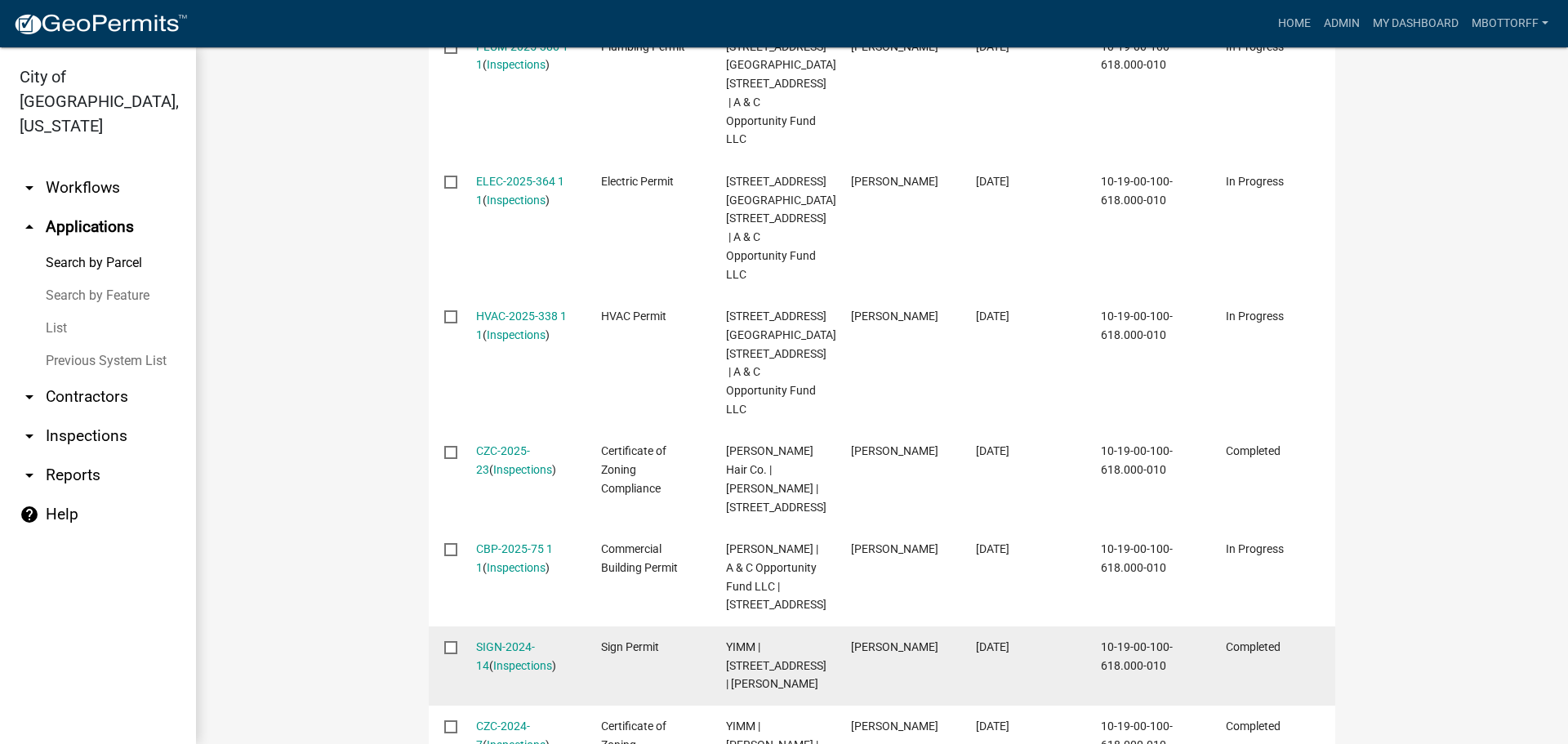
scroll to position [653, 0]
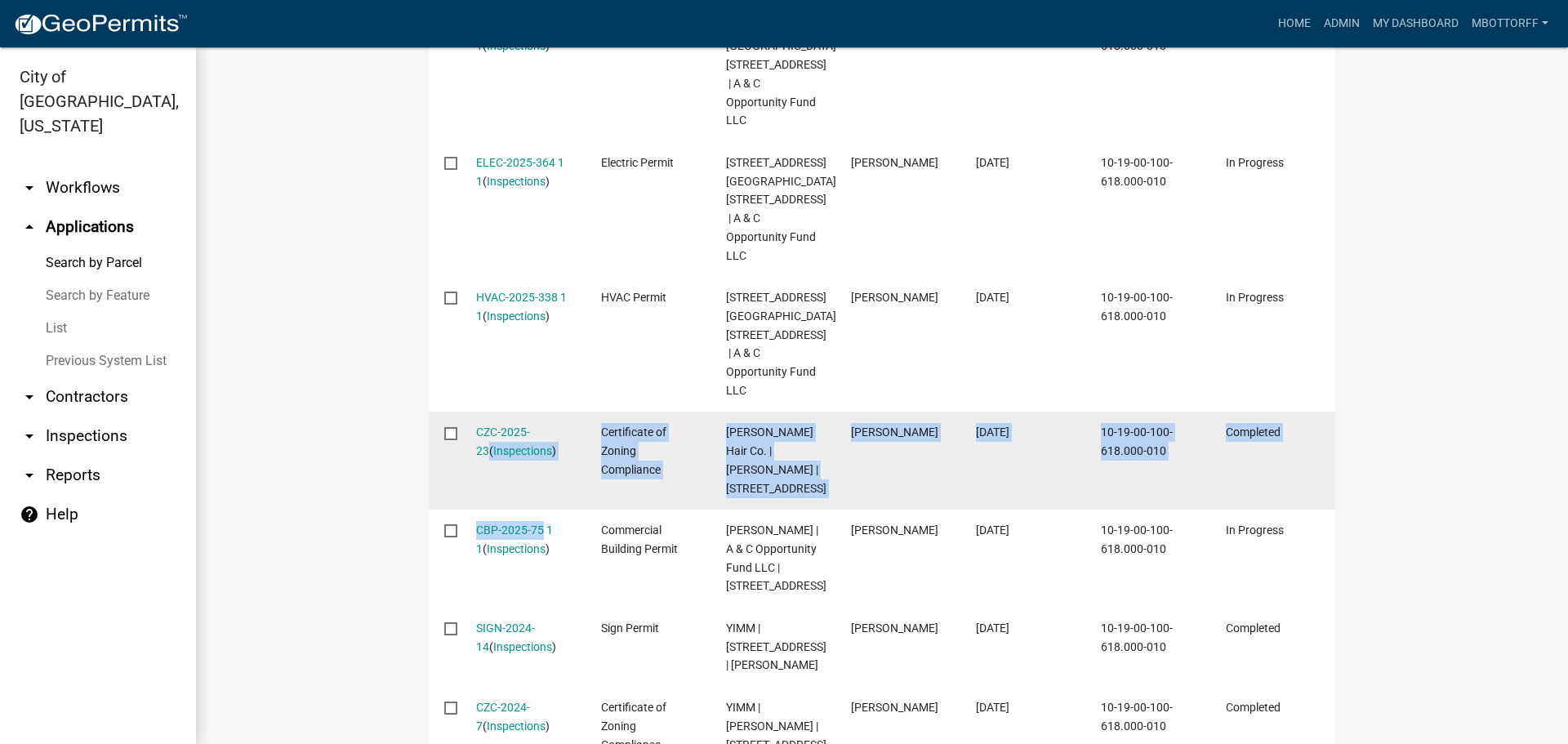
drag, startPoint x: 531, startPoint y: 449, endPoint x: 535, endPoint y: 404, distance: 45.2
click at [529, 358] on datatable-scroller "PLUM-2025-380 1 1 ( Inspections ) Plumbing Permit 401-403 WALL STREET 401 Wall …" at bounding box center [882, 502] width 906 height 992
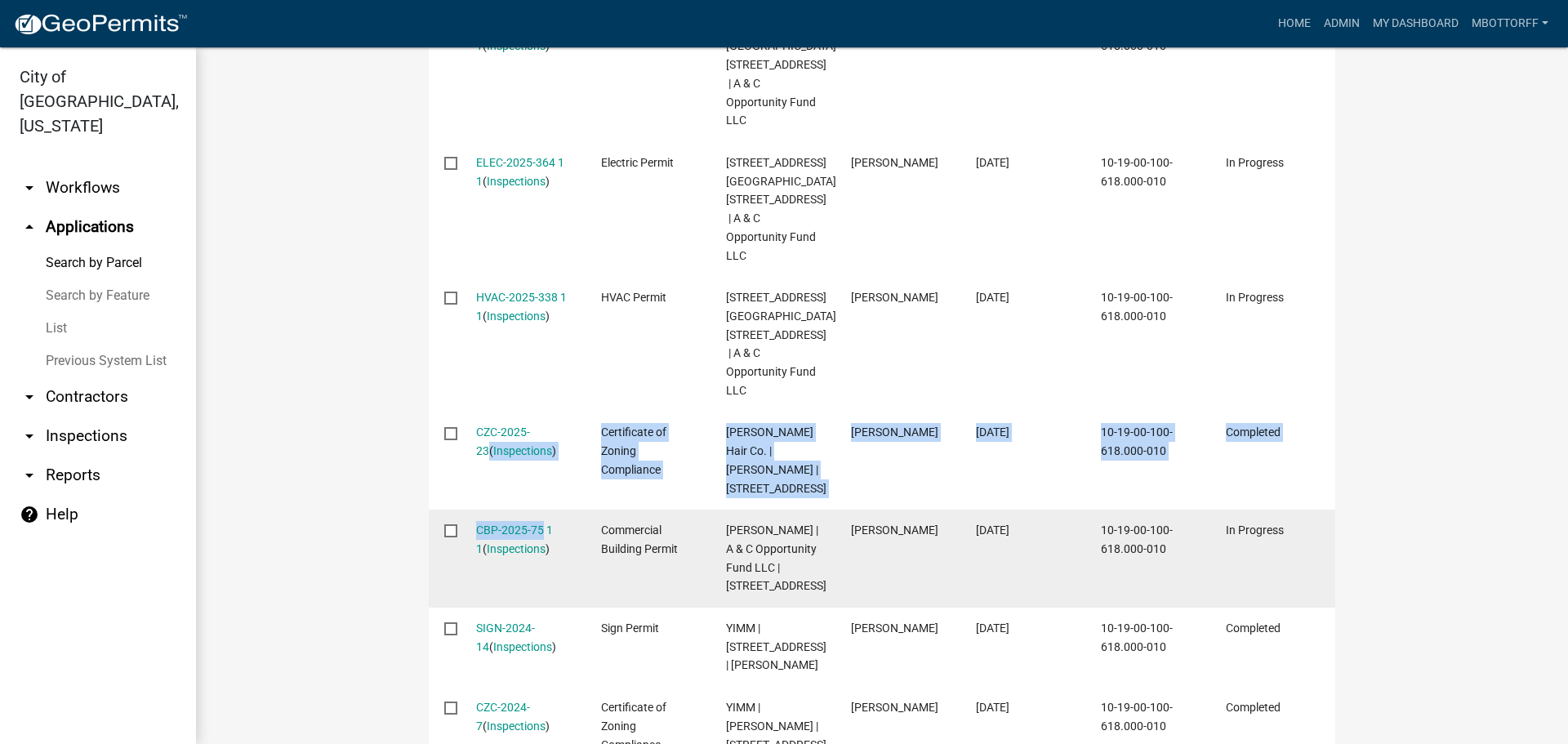
click at [572, 510] on datatable-body-cell "CBP-2025-75 1 1 ( Inspections )" at bounding box center [522, 559] width 125 height 98
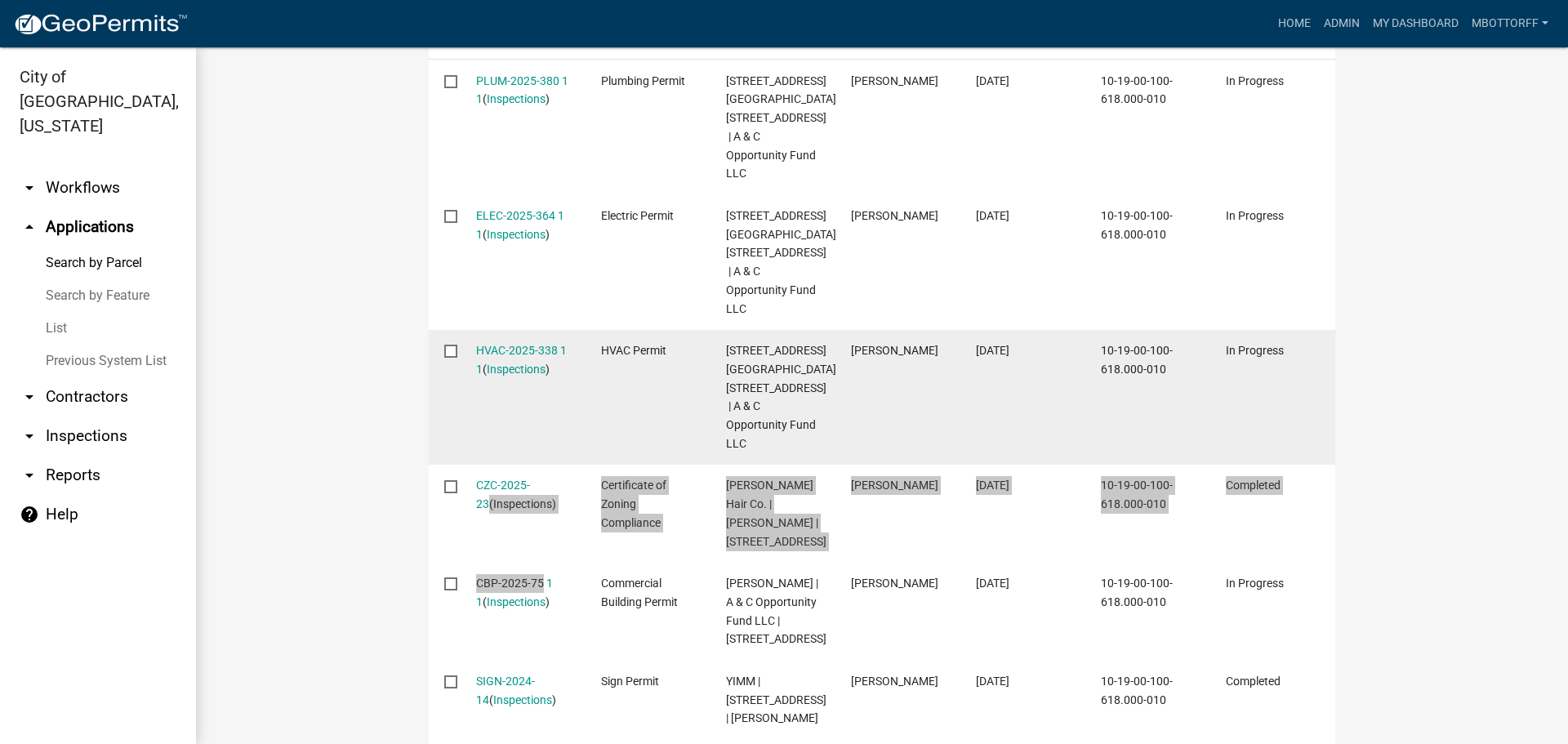
scroll to position [572, 0]
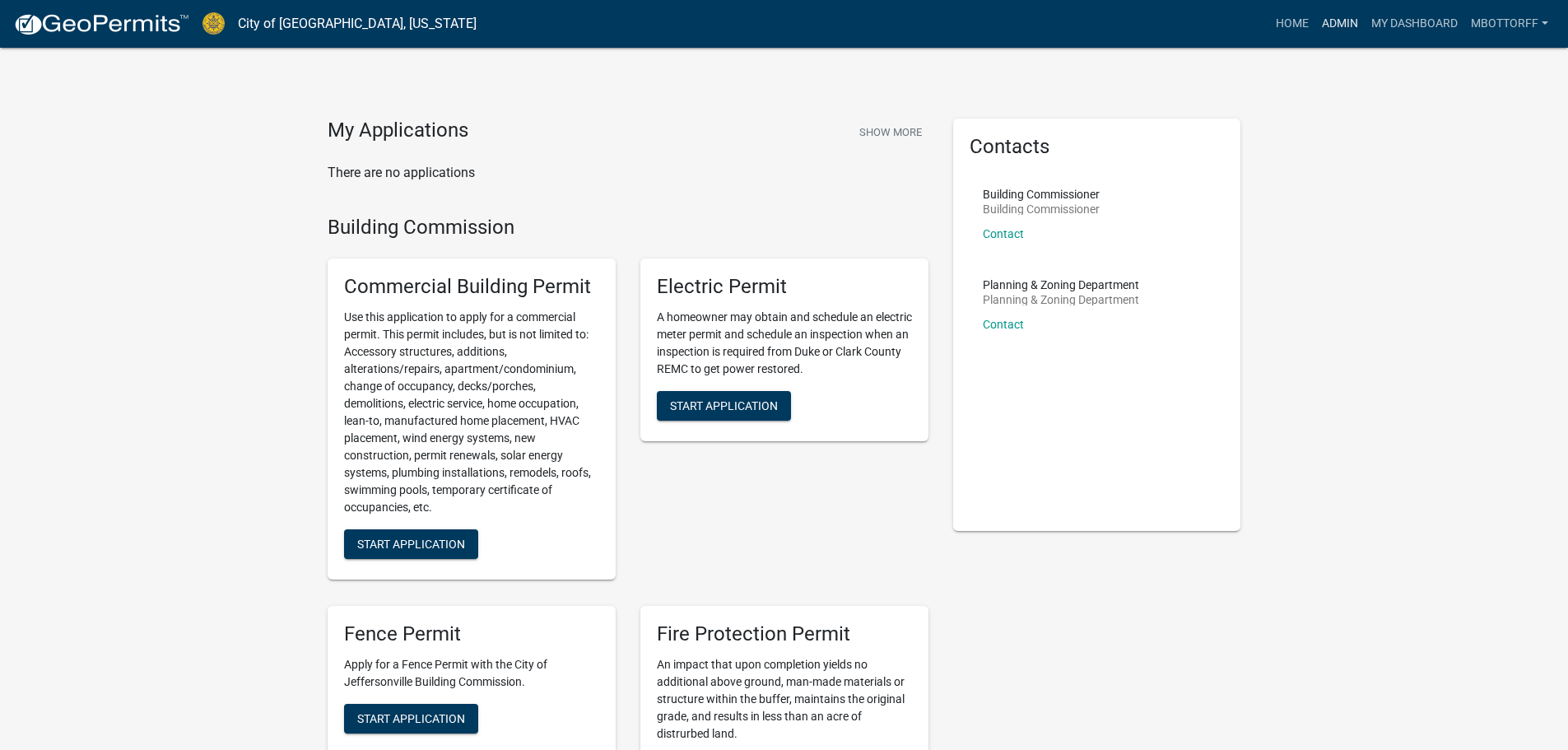
click at [1329, 23] on link "Admin" at bounding box center [1339, 23] width 49 height 31
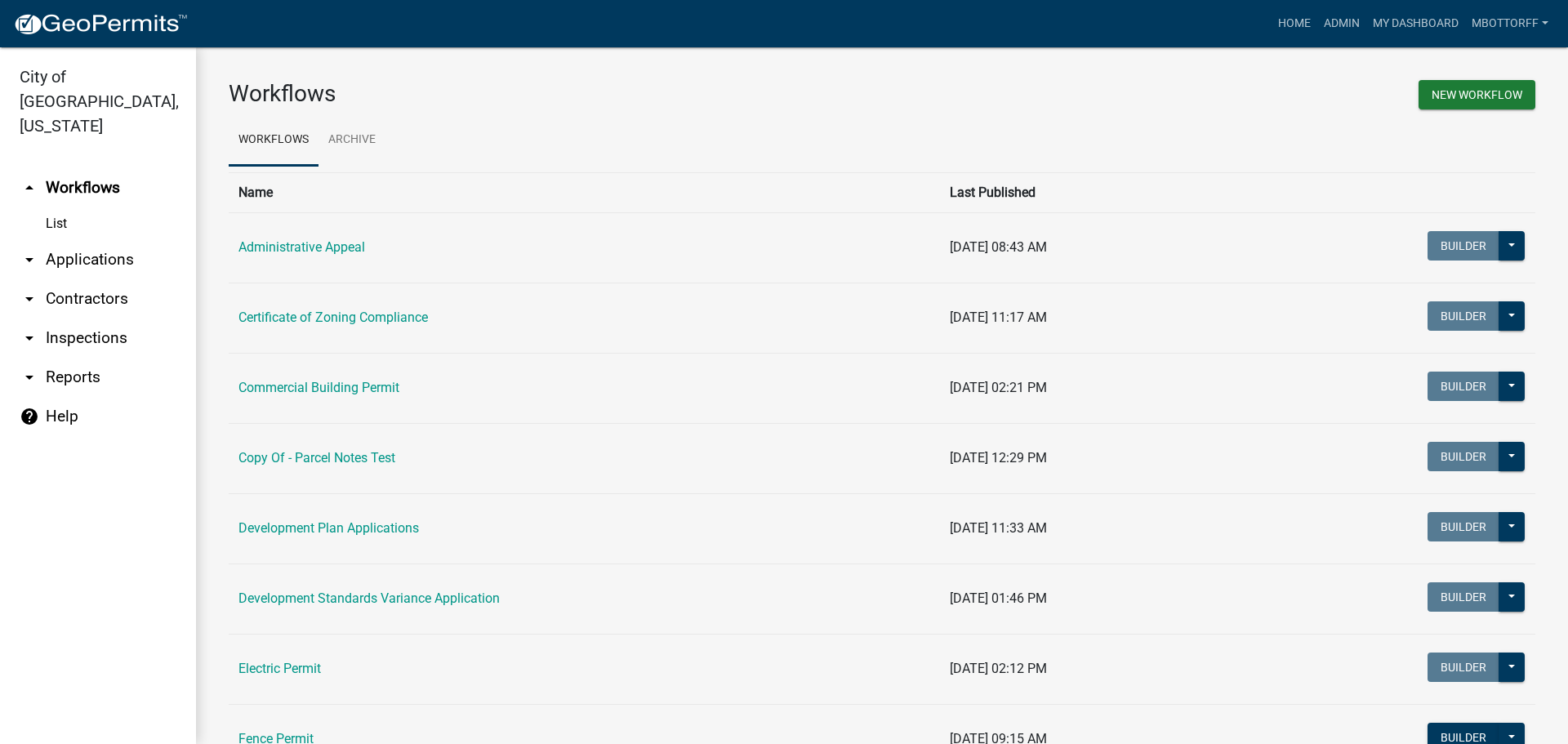
click at [93, 240] on link "arrow_drop_down Applications" at bounding box center [98, 259] width 196 height 39
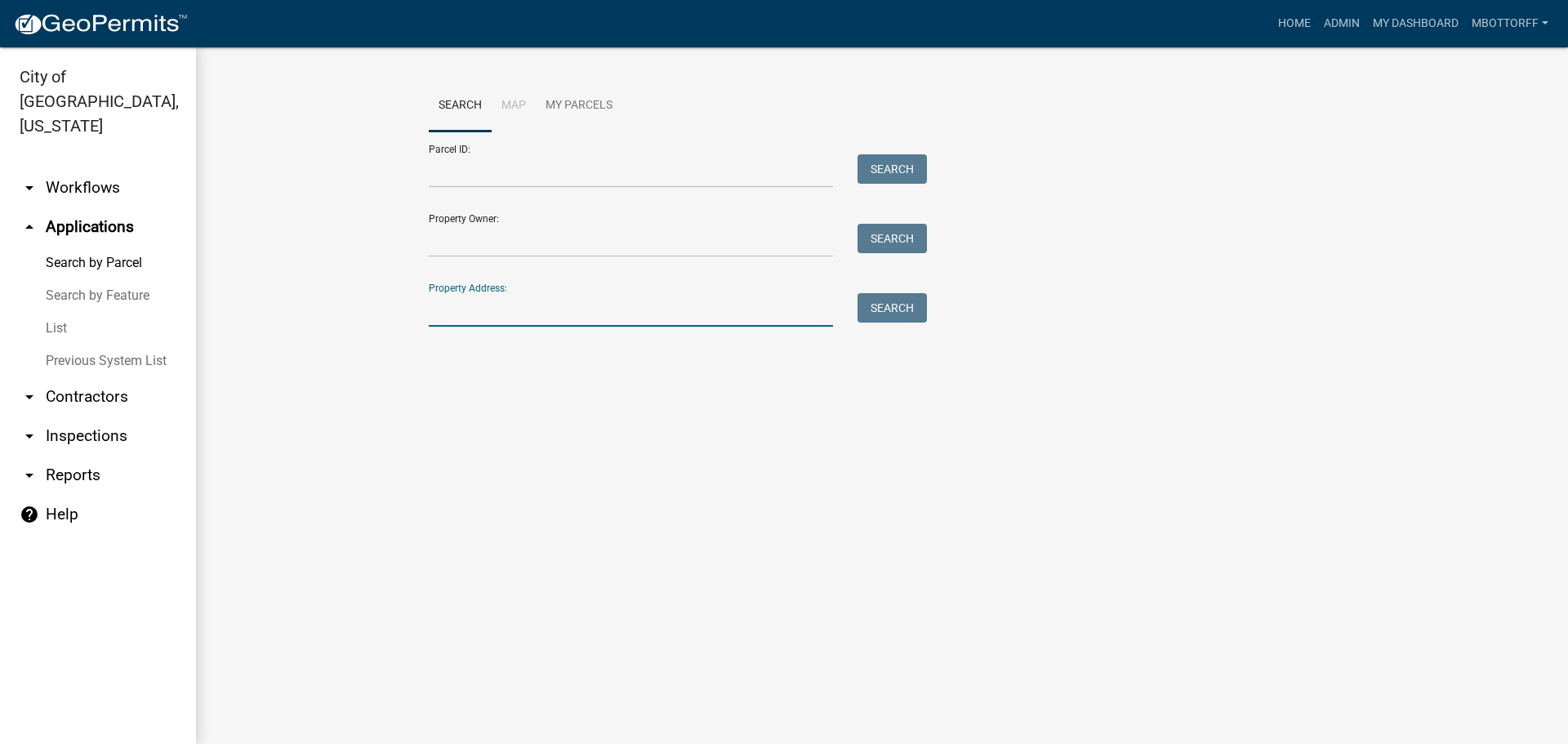
click at [444, 307] on input "Property Address:" at bounding box center [631, 310] width 404 height 33
type input "2809 MIDD"
click at [890, 308] on button "Search" at bounding box center [892, 308] width 70 height 30
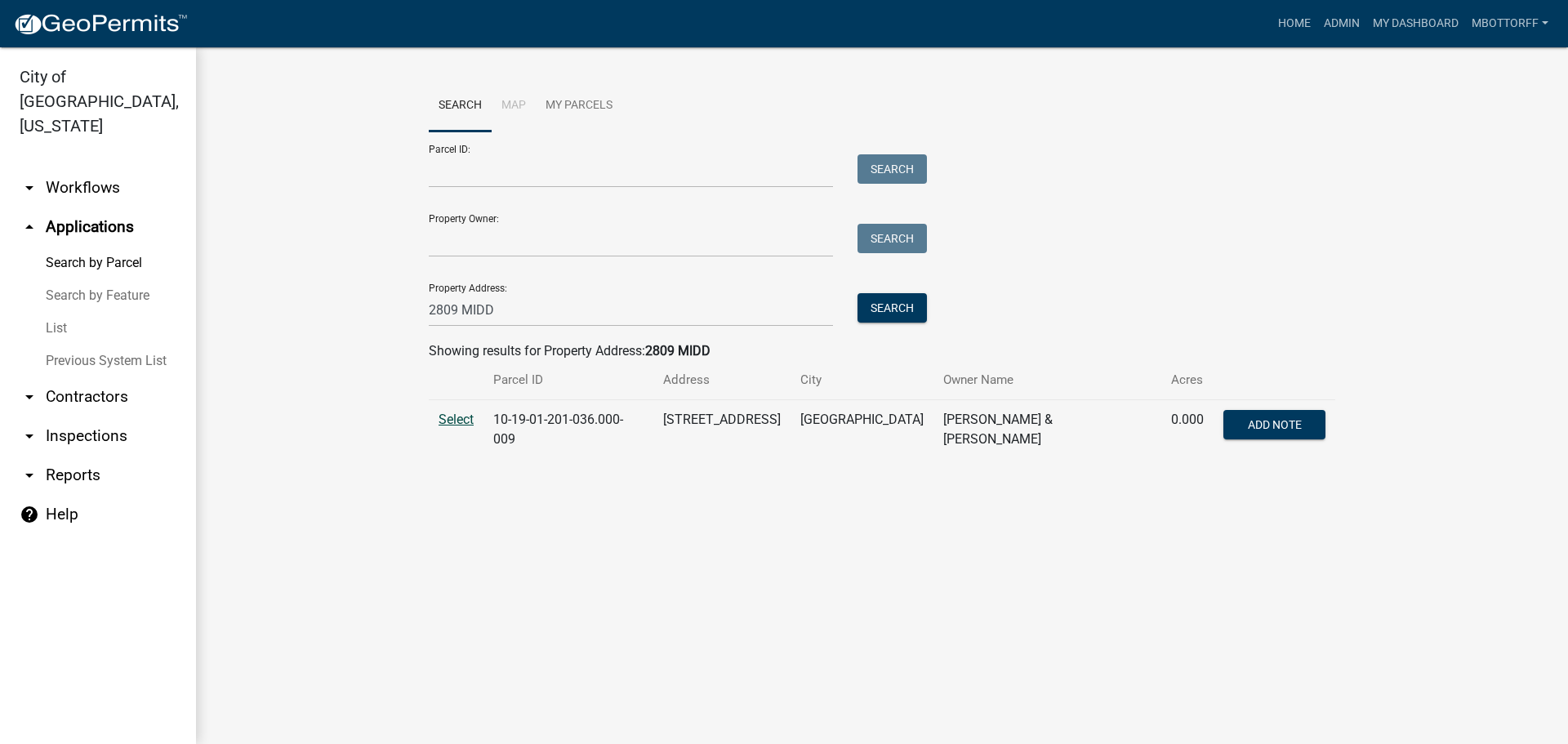
click at [452, 422] on span "Select" at bounding box center [456, 419] width 35 height 16
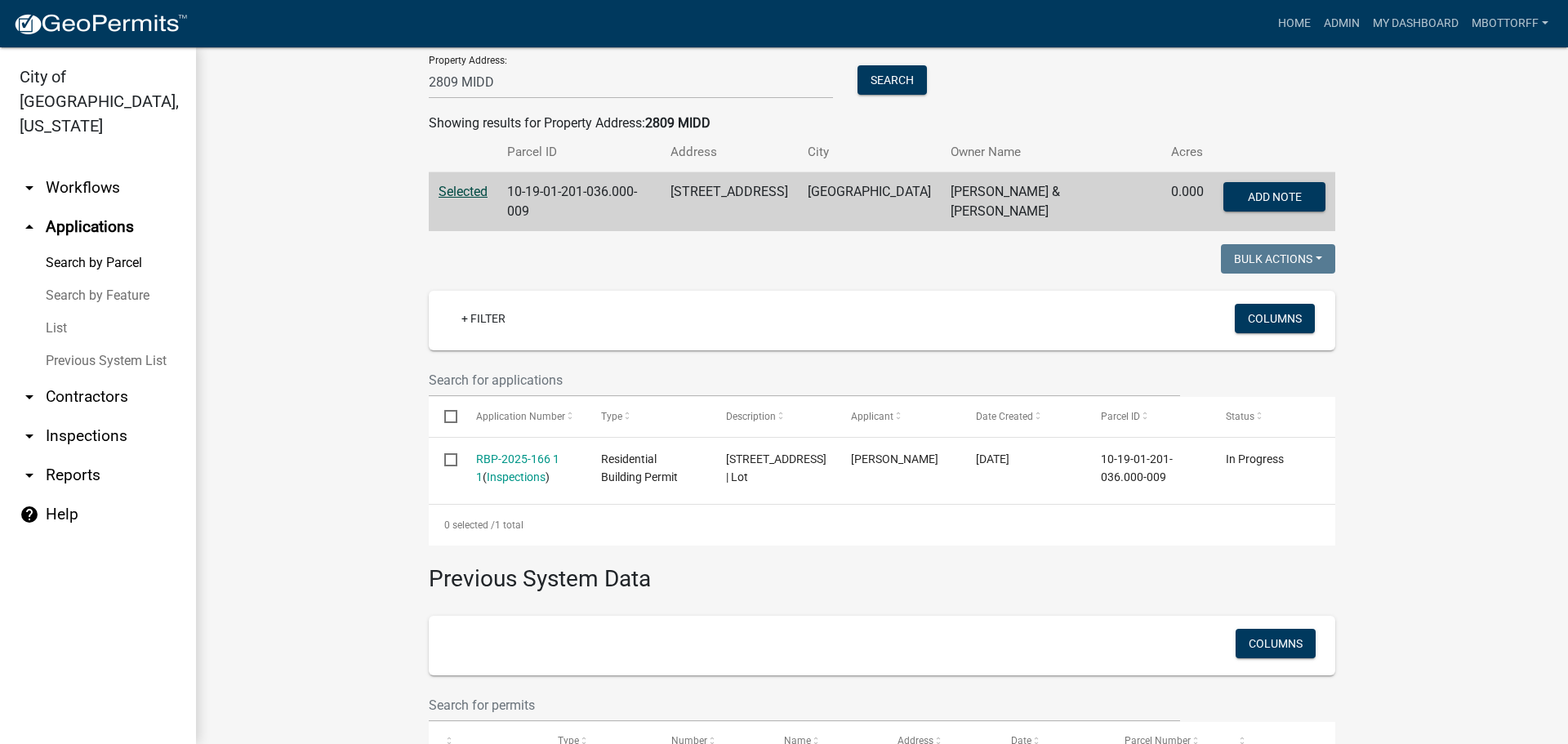
scroll to position [245, 0]
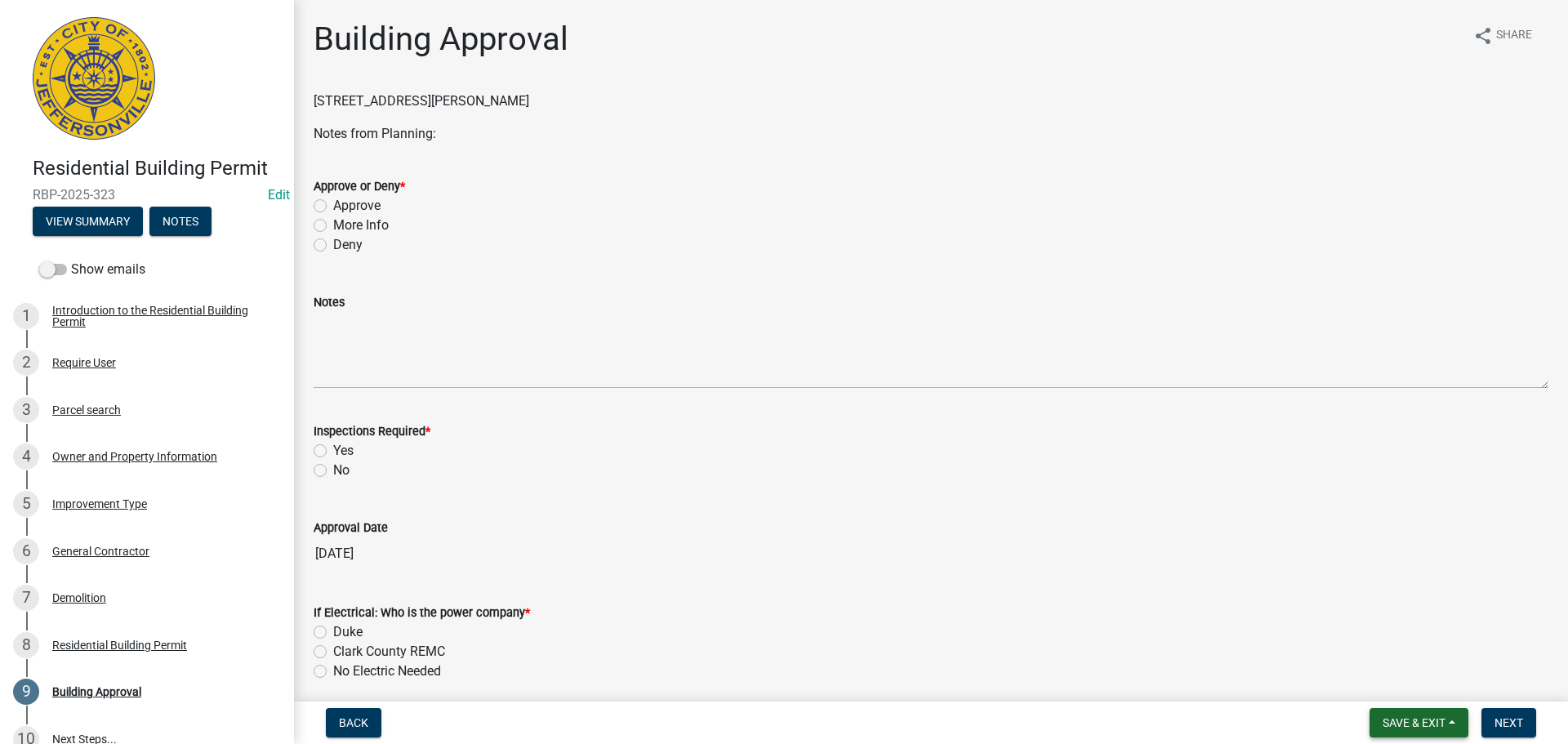
click at [1384, 718] on span "Save & Exit" at bounding box center [1414, 722] width 63 height 13
click at [1384, 678] on button "Save & Exit" at bounding box center [1403, 679] width 131 height 39
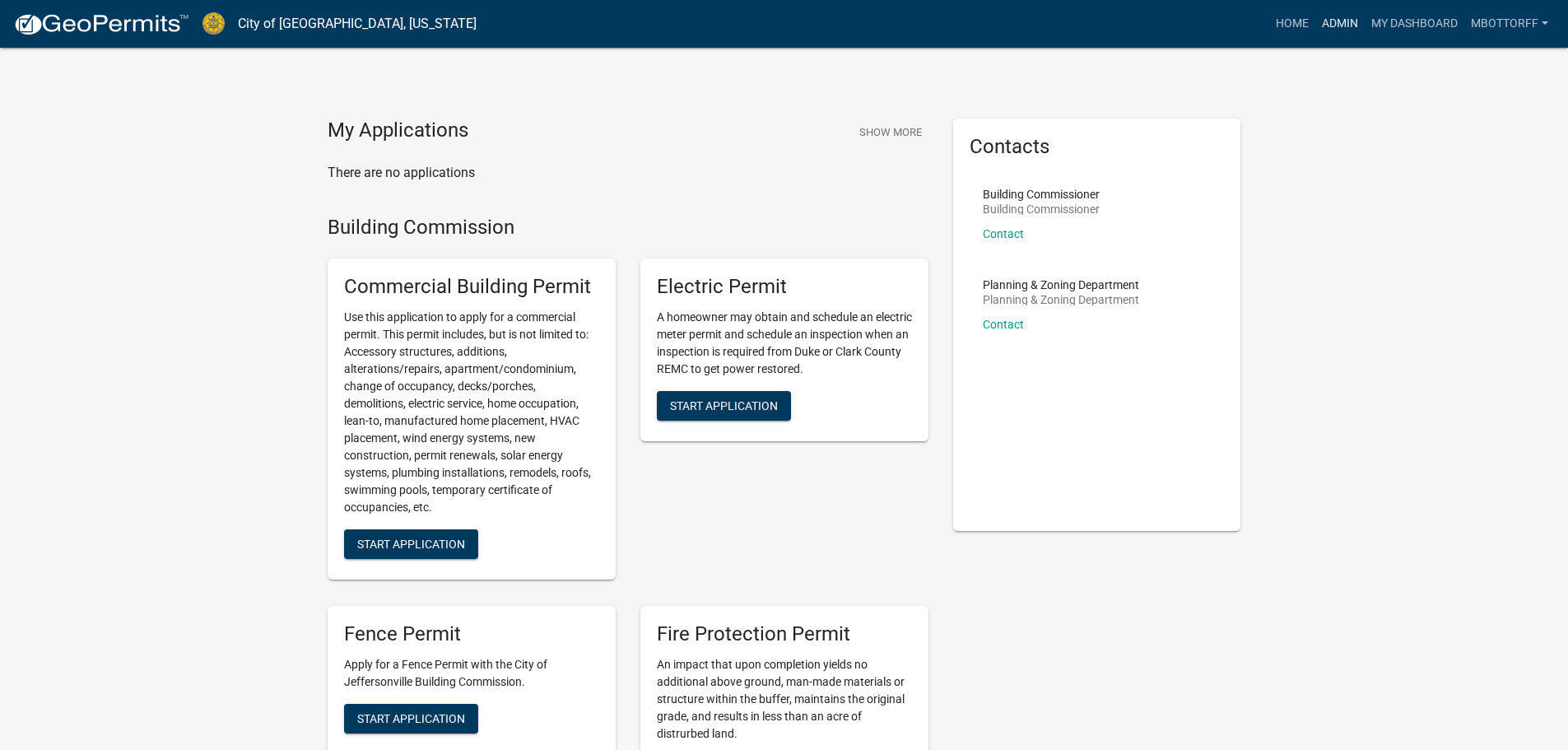
click at [1334, 25] on link "Admin" at bounding box center [1339, 23] width 49 height 31
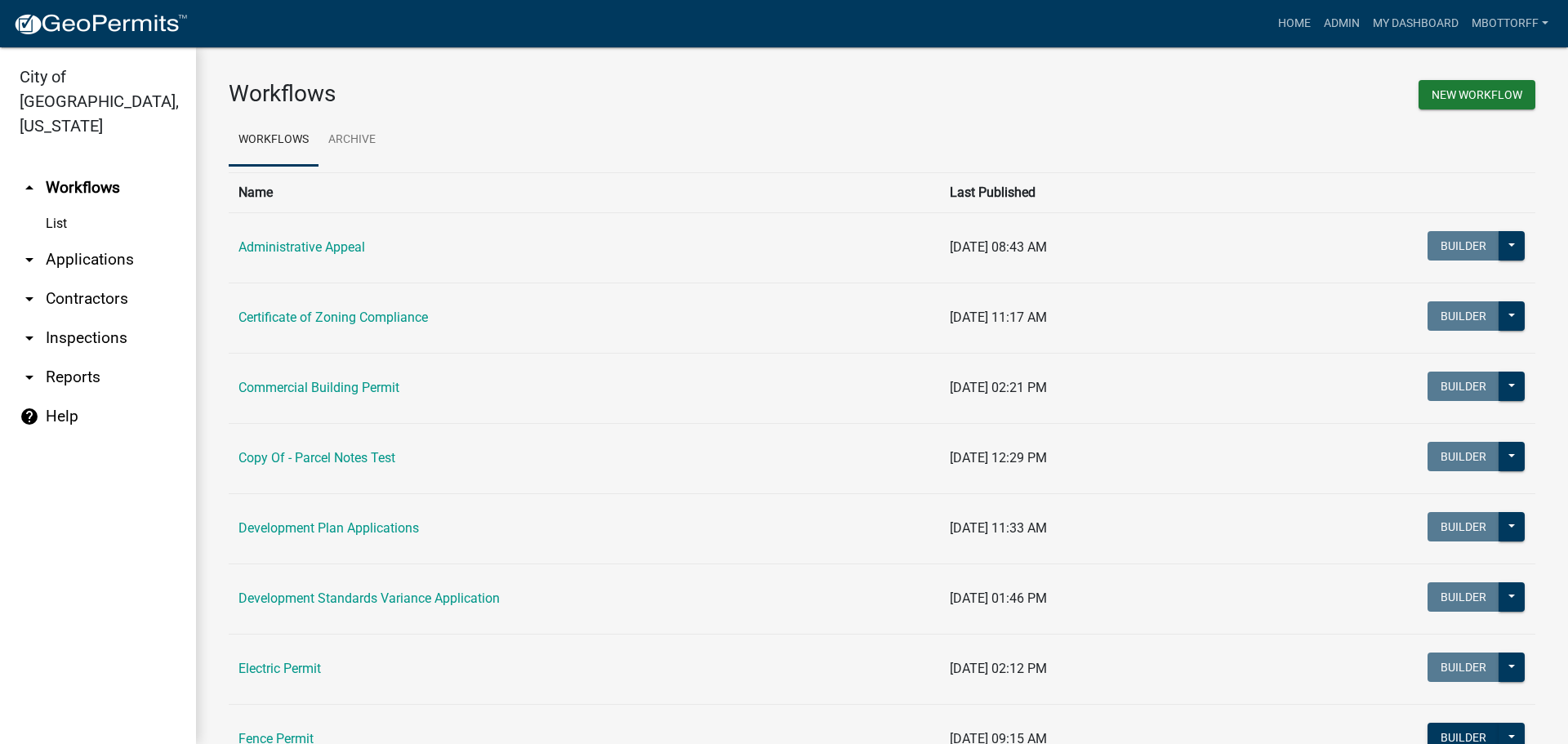
click at [80, 319] on link "arrow_drop_down Inspections" at bounding box center [98, 338] width 196 height 39
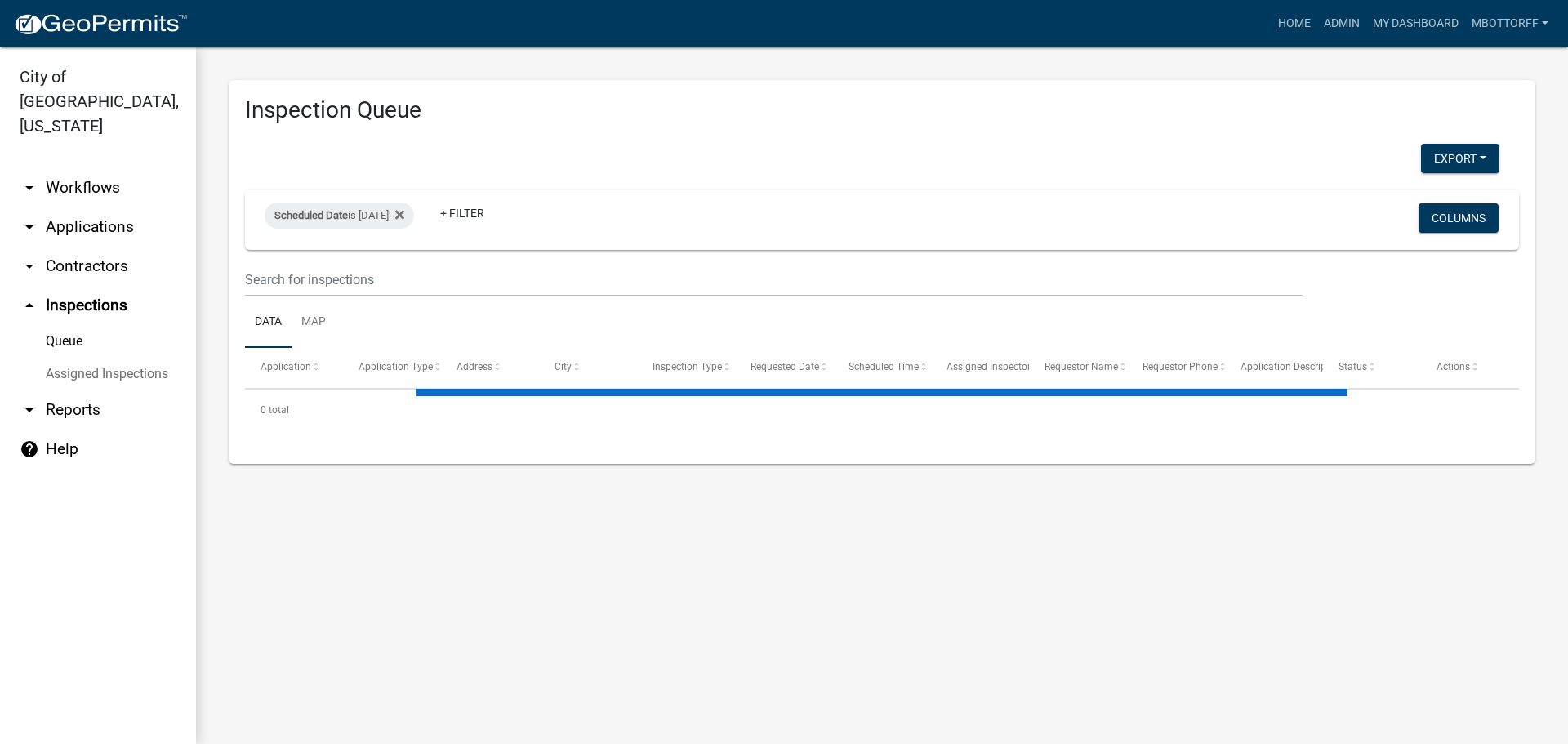
select select "3: 100"
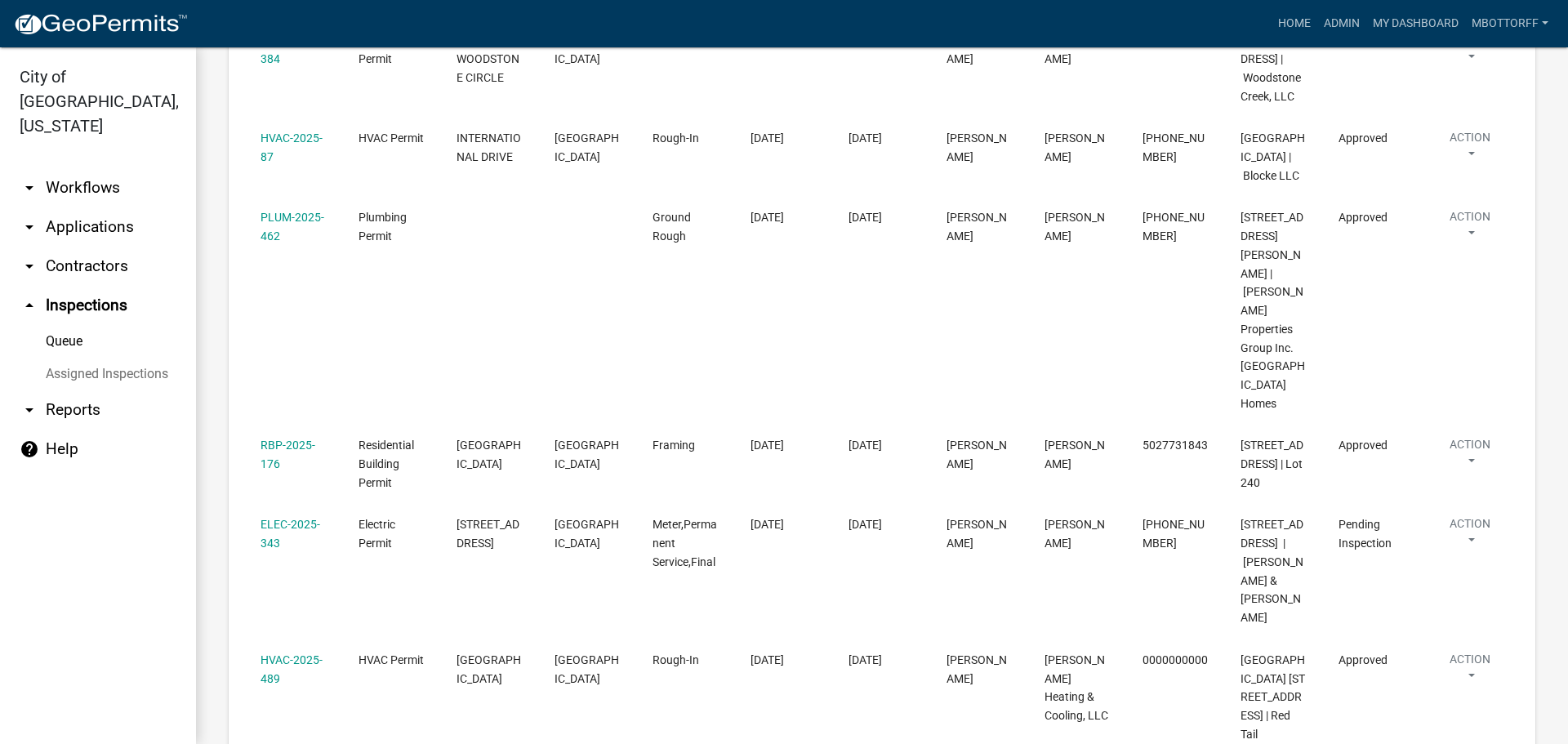
scroll to position [1703, 0]
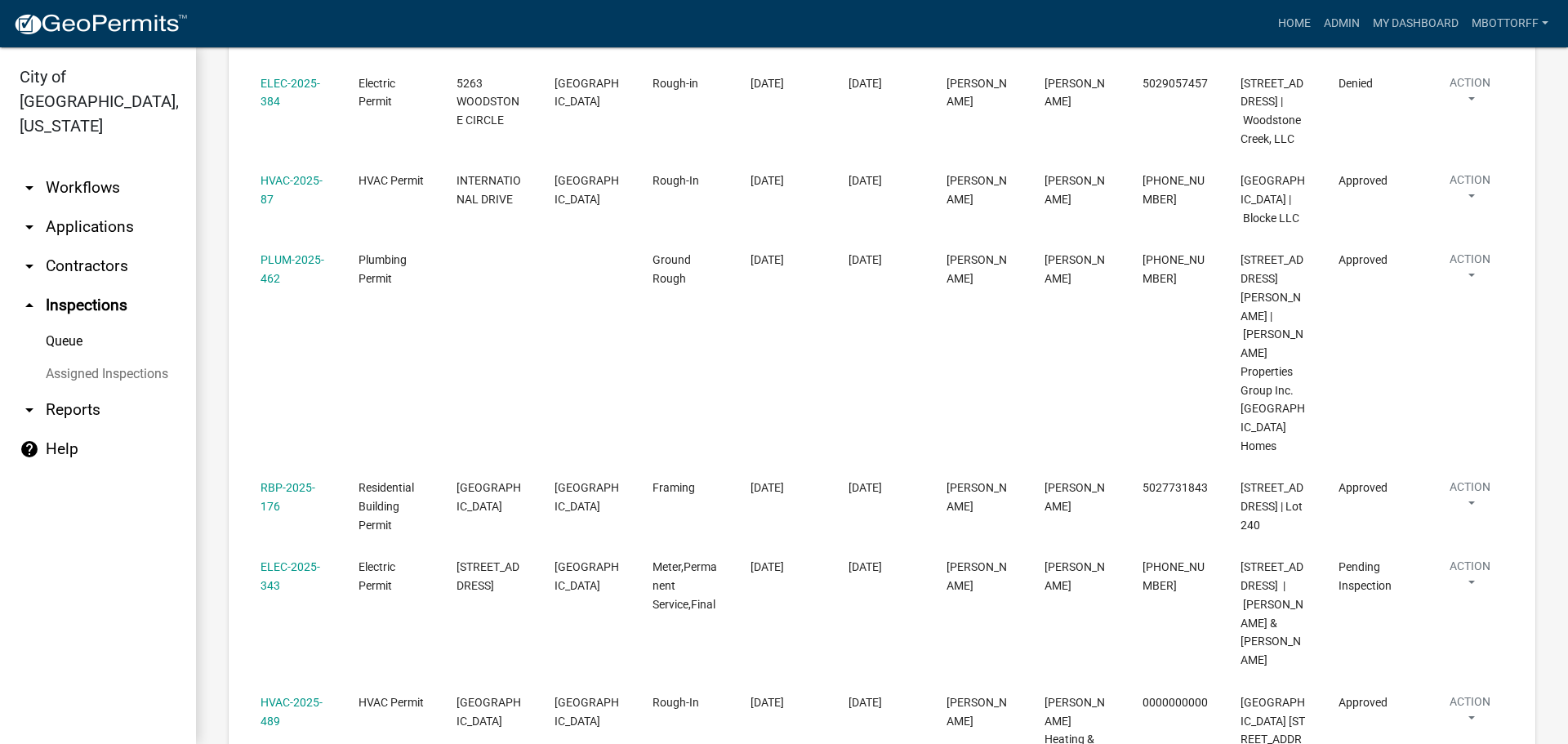
click at [110, 358] on link "Assigned Inspections" at bounding box center [98, 373] width 196 height 32
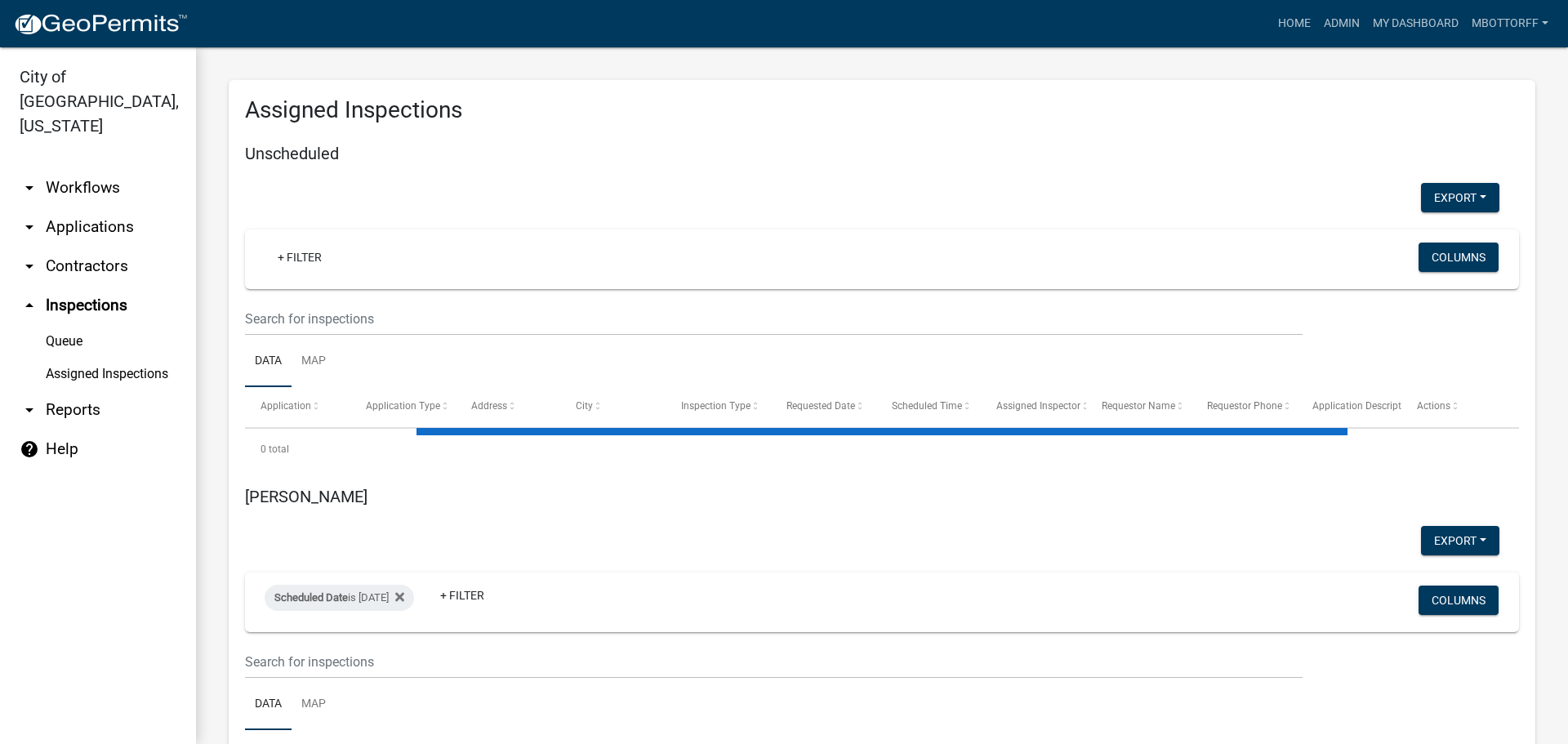
select select "3: 100"
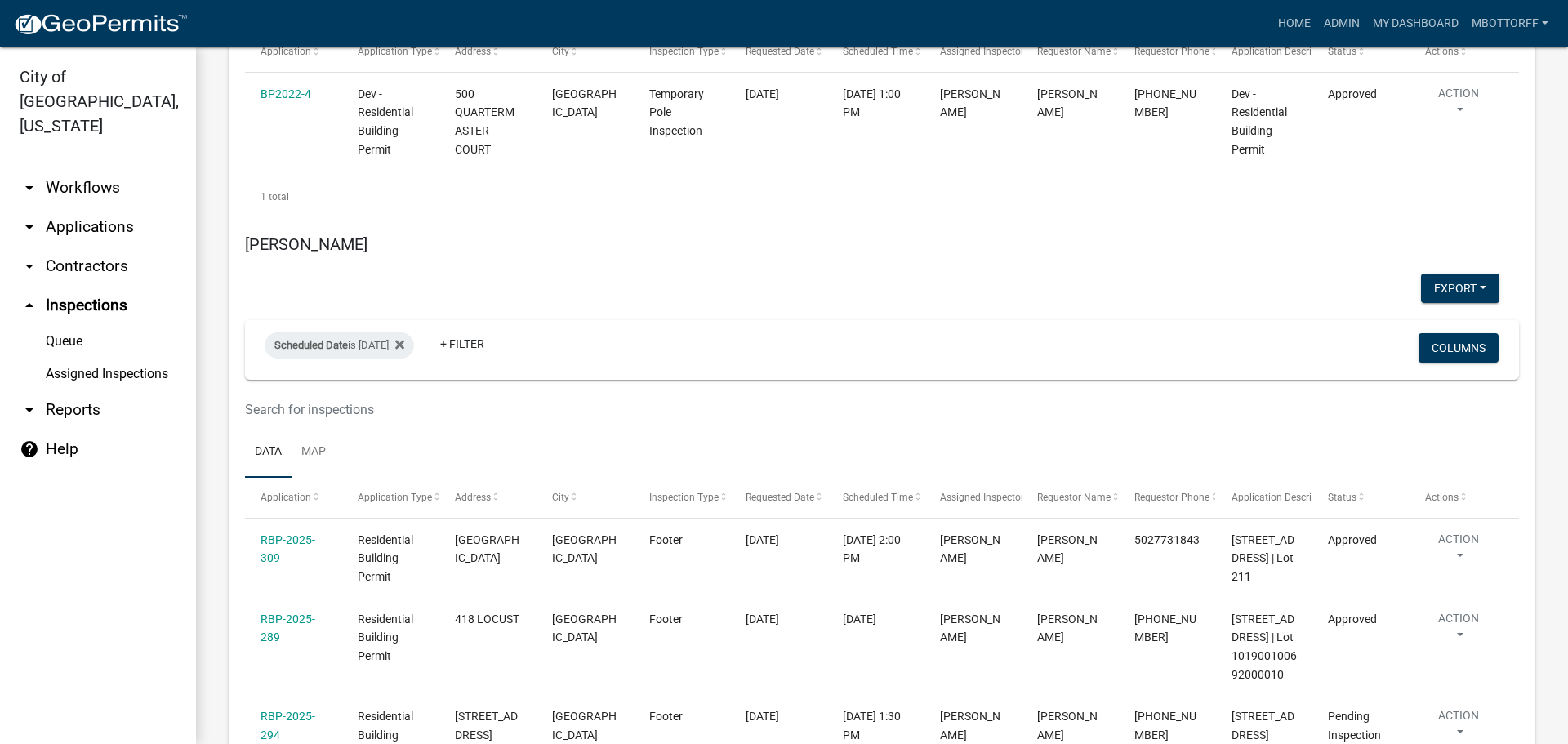
scroll to position [2939, 0]
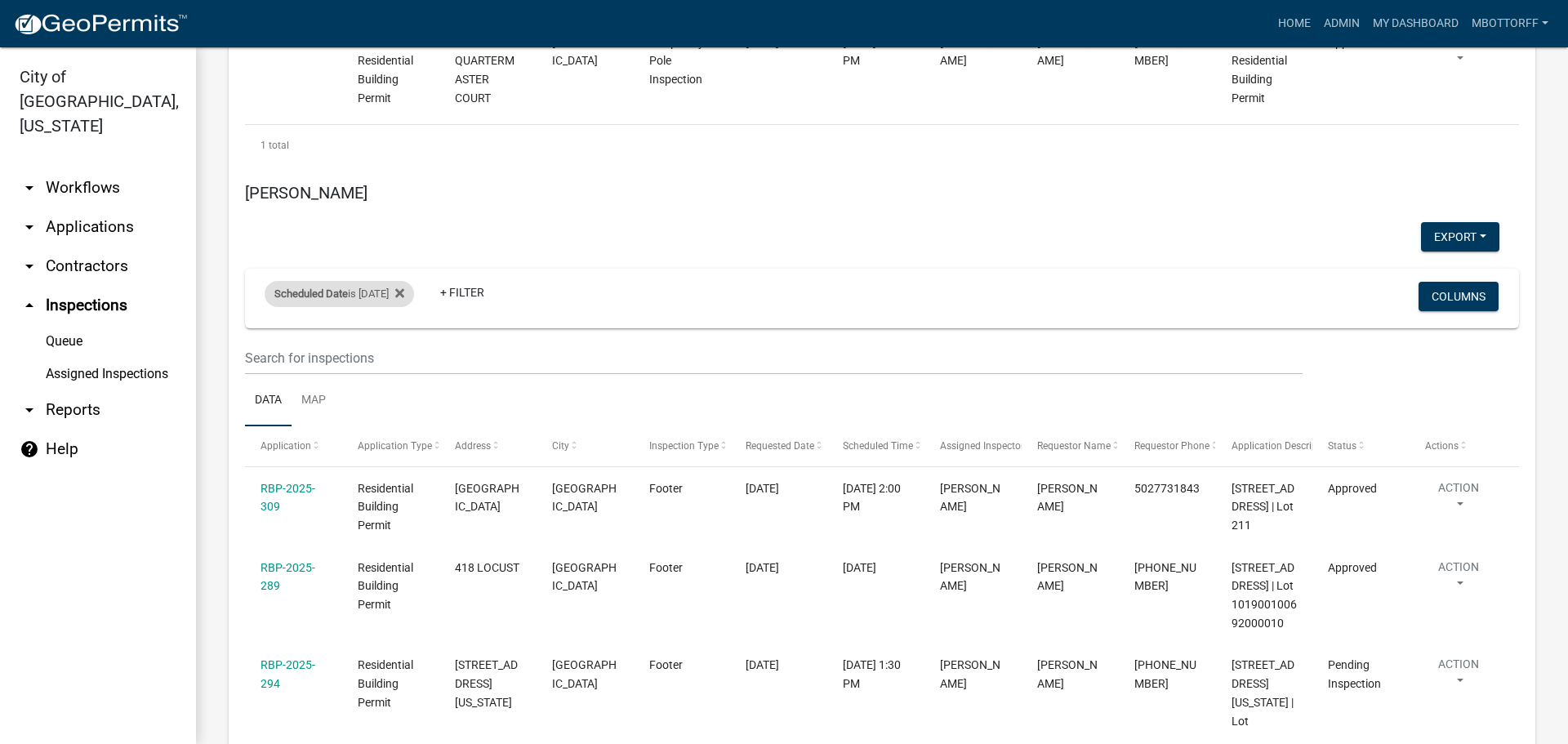
click at [407, 281] on div "Scheduled Date is 08/25/2025" at bounding box center [339, 294] width 150 height 26
click at [404, 144] on input "2025-08-25" at bounding box center [354, 150] width 114 height 33
type input "2025-08-27"
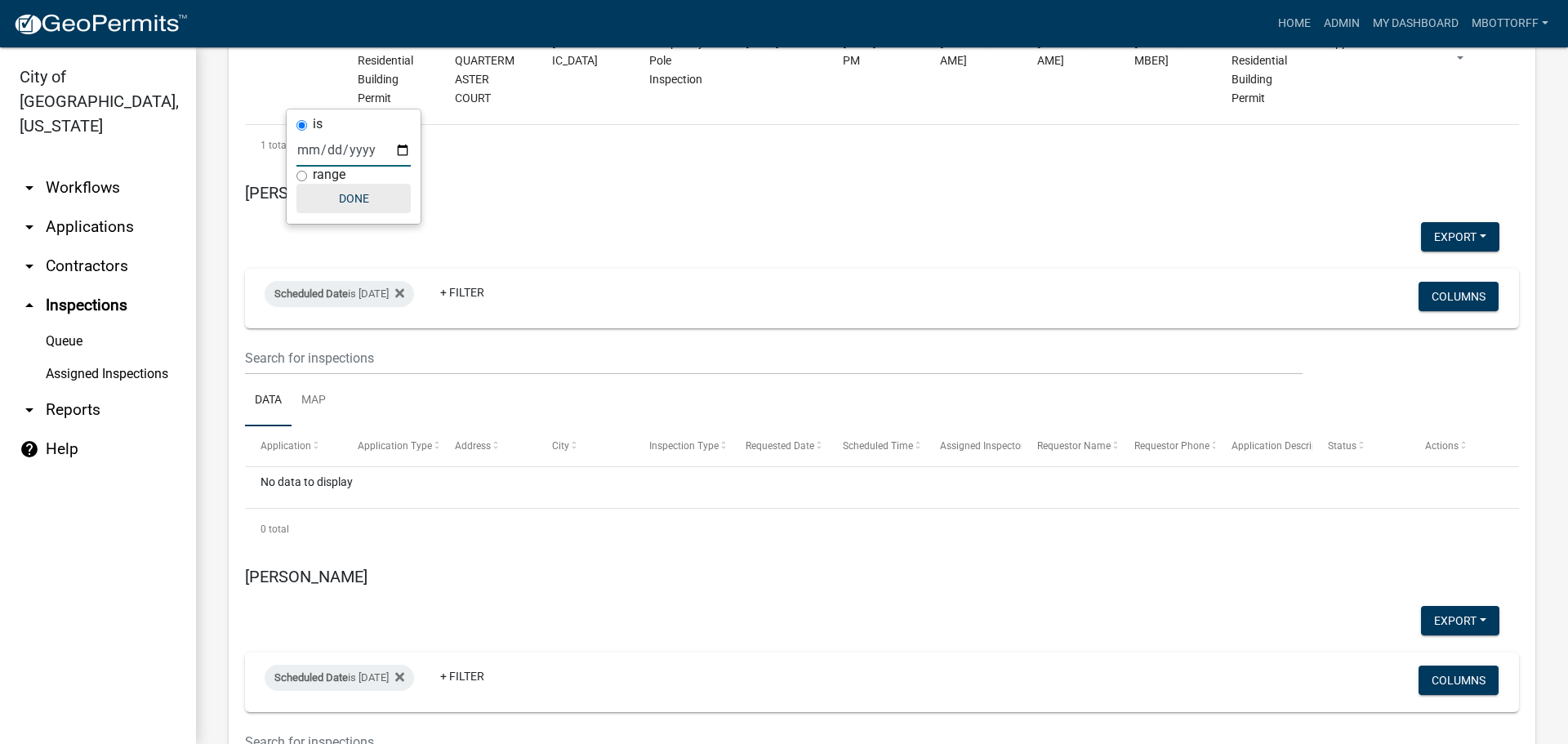
click at [354, 203] on button "Done" at bounding box center [354, 199] width 114 height 30
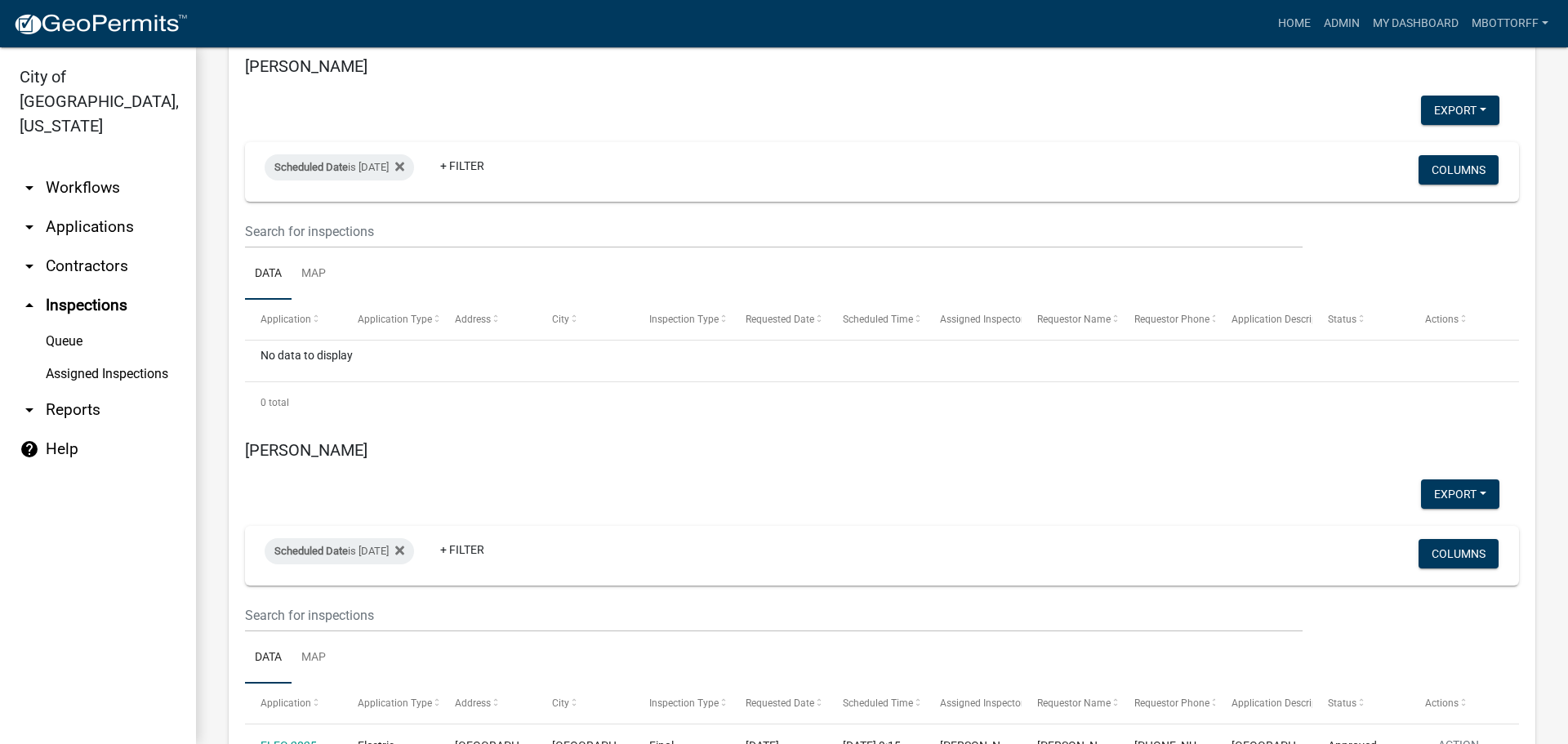
scroll to position [2858, 0]
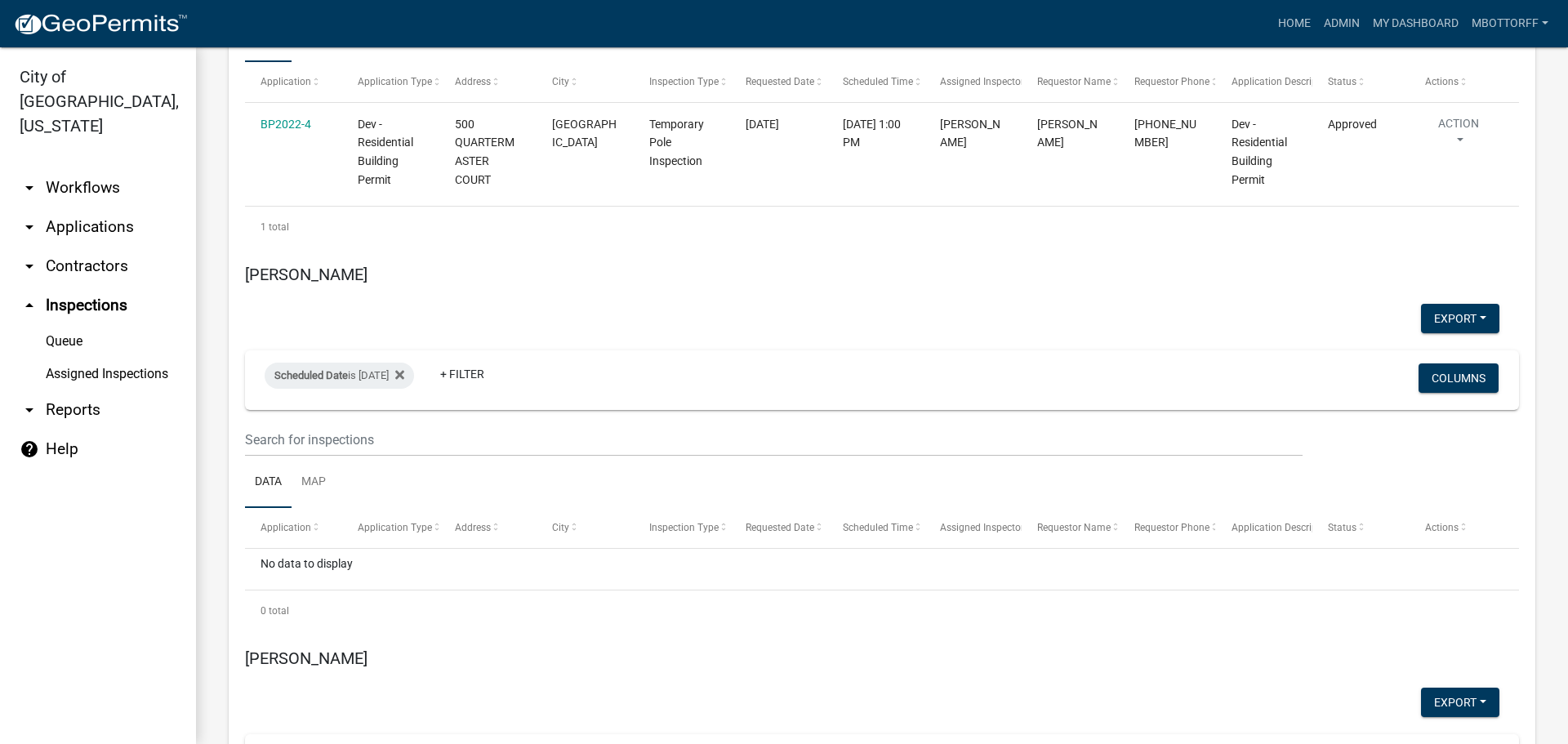
click at [404, 612] on input "2025-08-22" at bounding box center [354, 615] width 114 height 33
type input "2025-08-27"
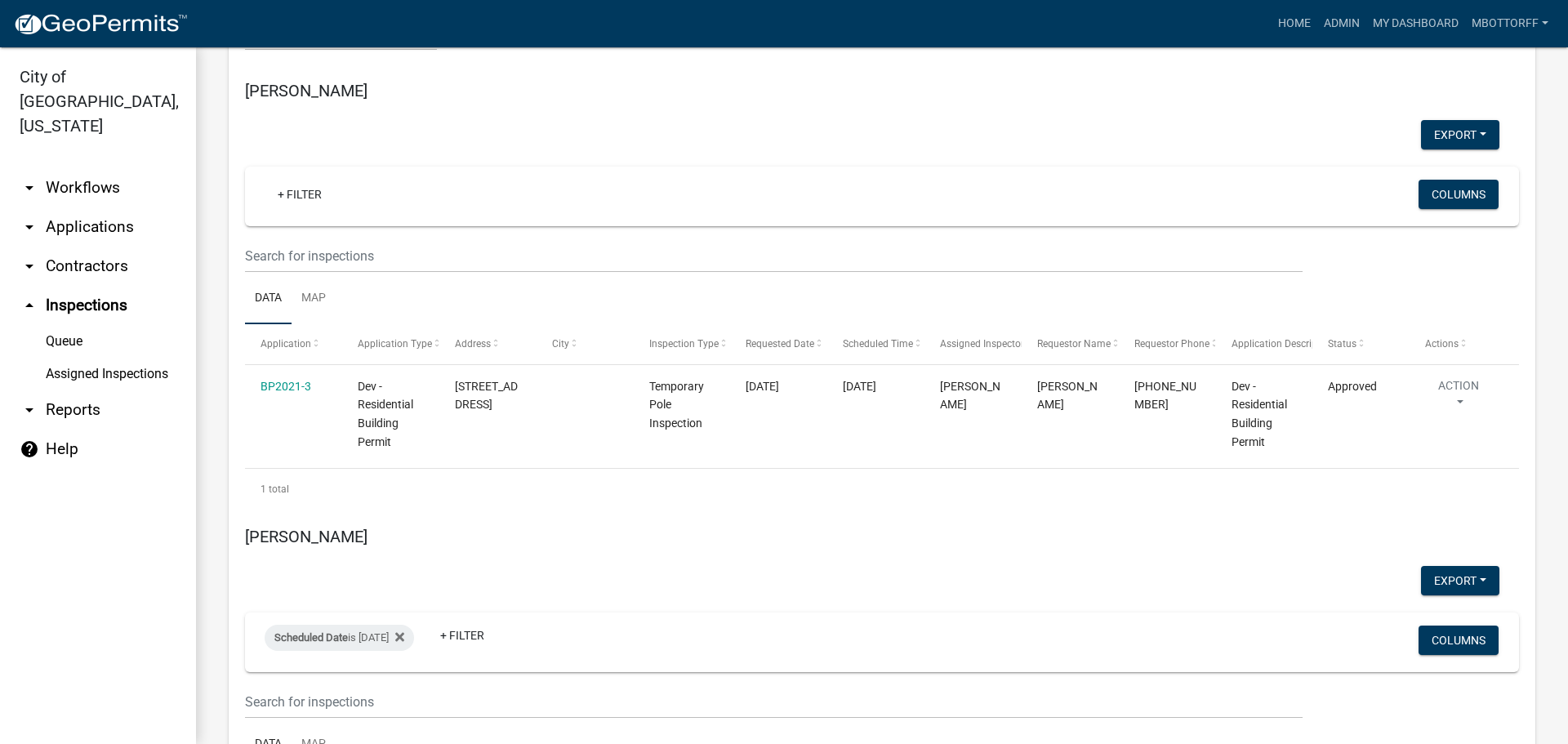
scroll to position [5796, 0]
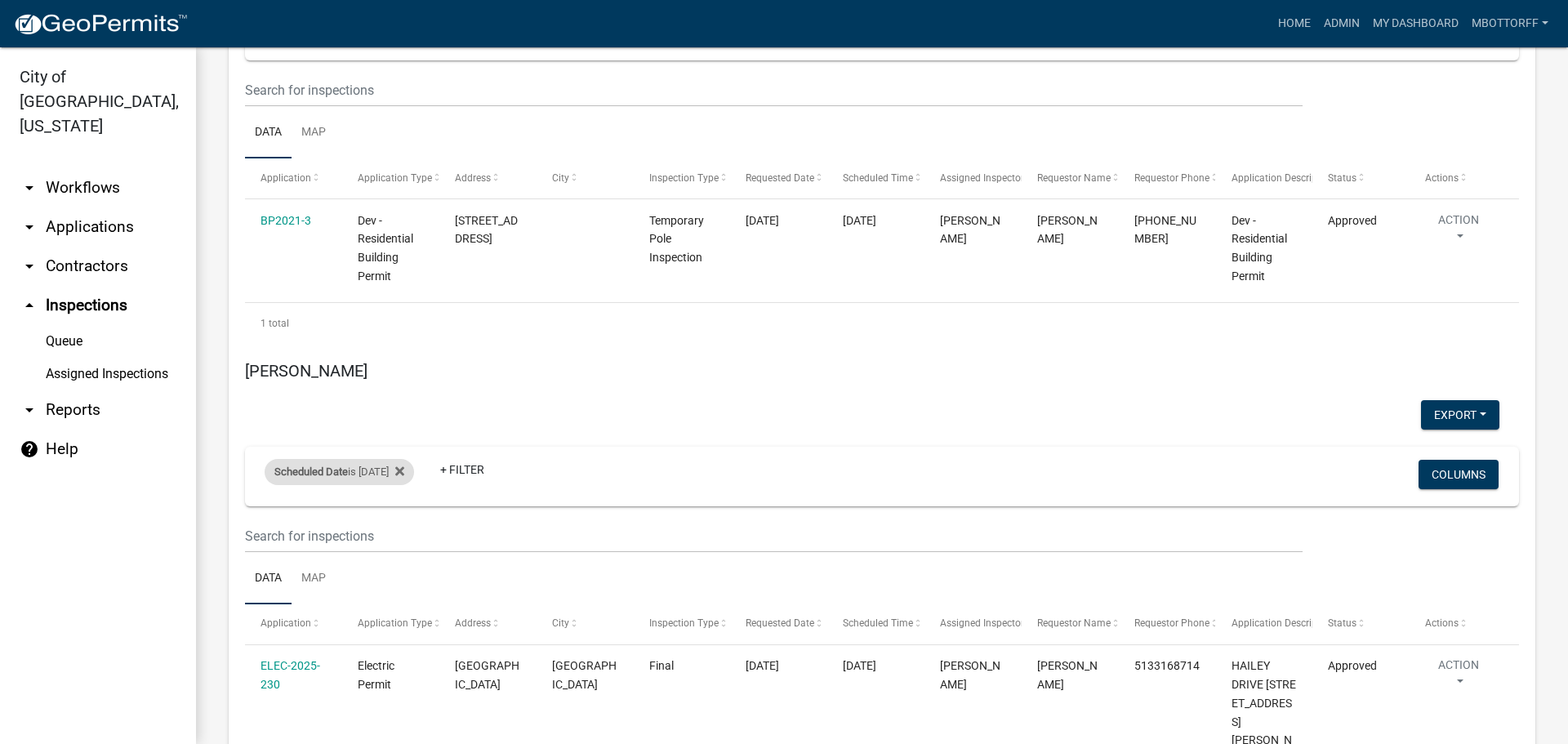
click at [396, 458] on div "Scheduled Date is 08/21/2025" at bounding box center [339, 472] width 150 height 26
click at [403, 235] on input "2025-08-21" at bounding box center [354, 235] width 114 height 33
type input "2025-08-27"
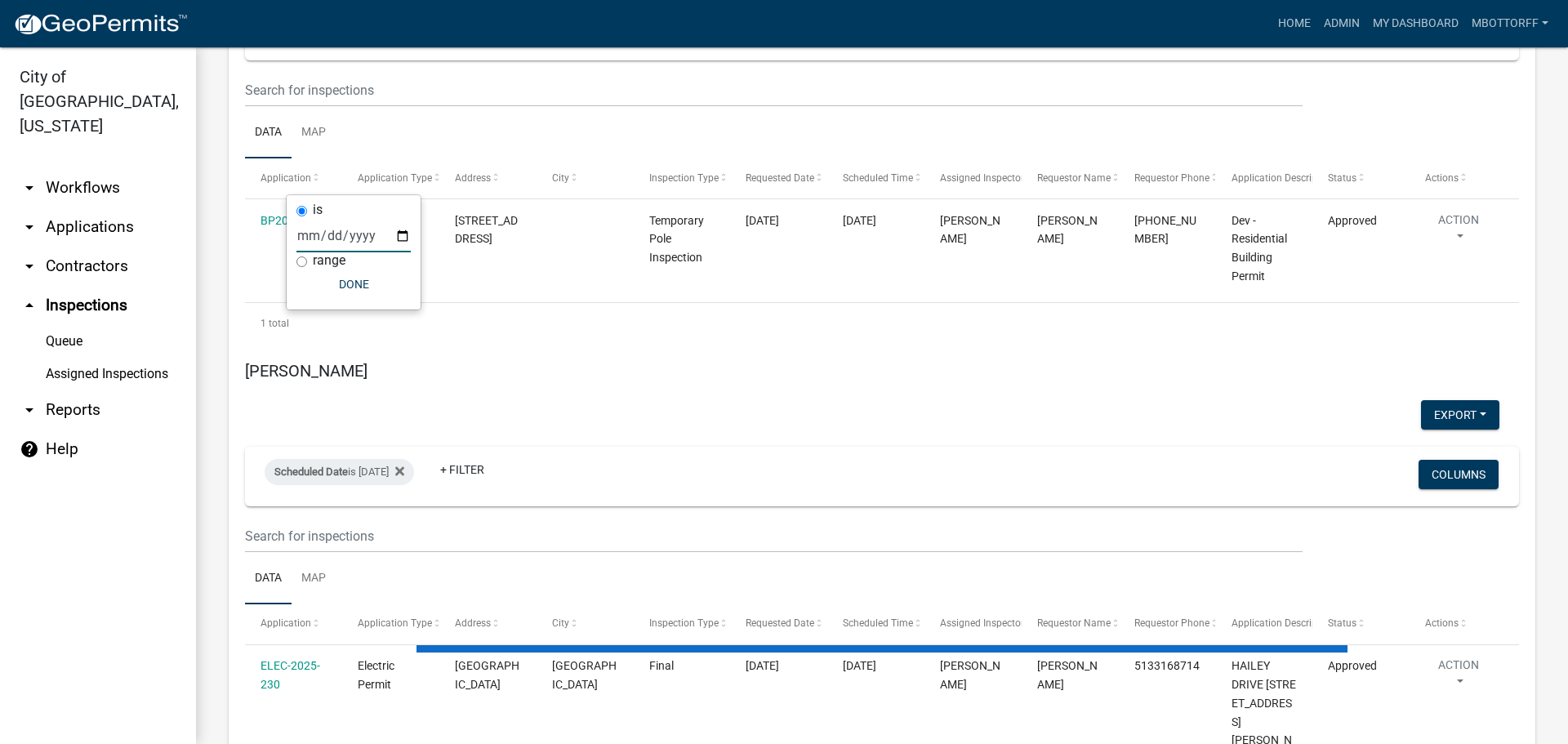
scroll to position [5629, 0]
